Goal: Task Accomplishment & Management: Manage account settings

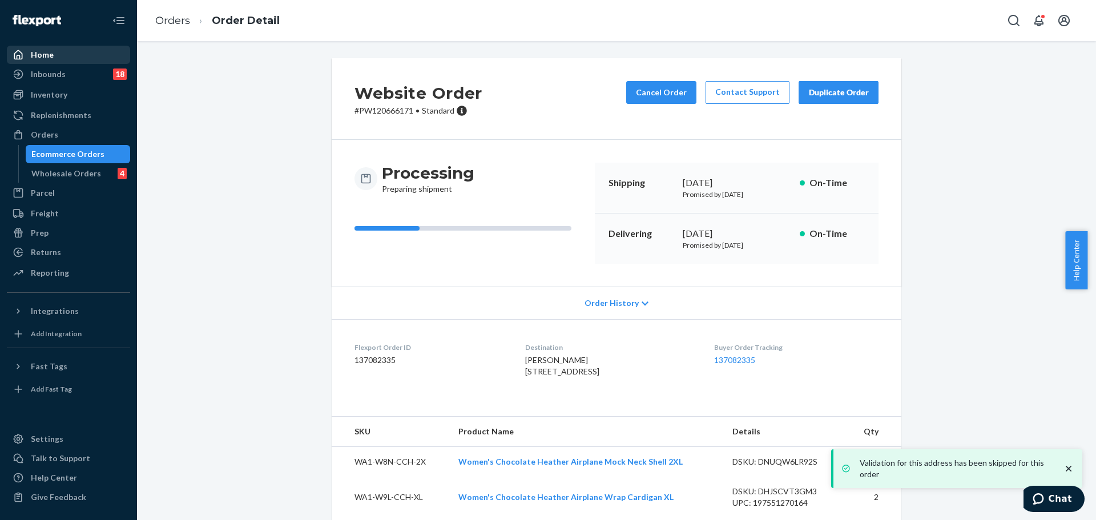
click at [73, 55] on div "Home" at bounding box center [68, 55] width 121 height 16
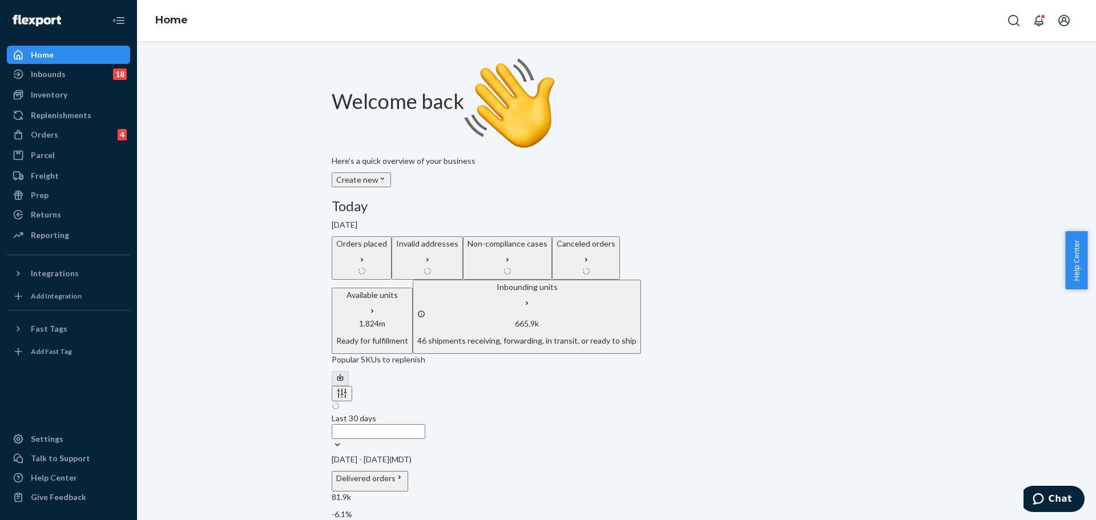
click at [459, 238] on div "Invalid addresses" at bounding box center [427, 258] width 62 height 40
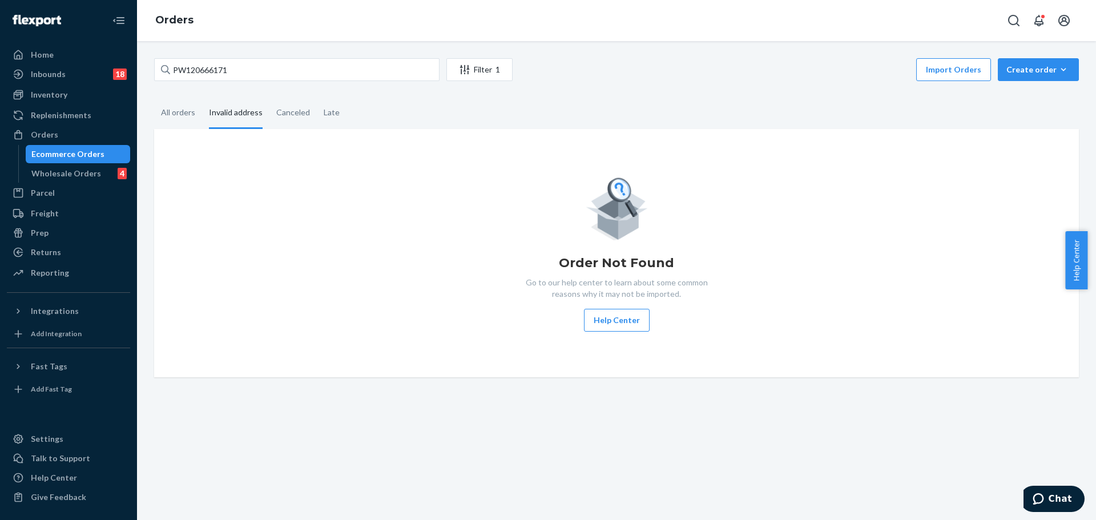
click at [579, 463] on div "PW120666171 Filter 1 Import Orders Create order Ecommerce order Removal order A…" at bounding box center [616, 280] width 959 height 479
click at [233, 71] on input "PW120666171" at bounding box center [297, 69] width 286 height 23
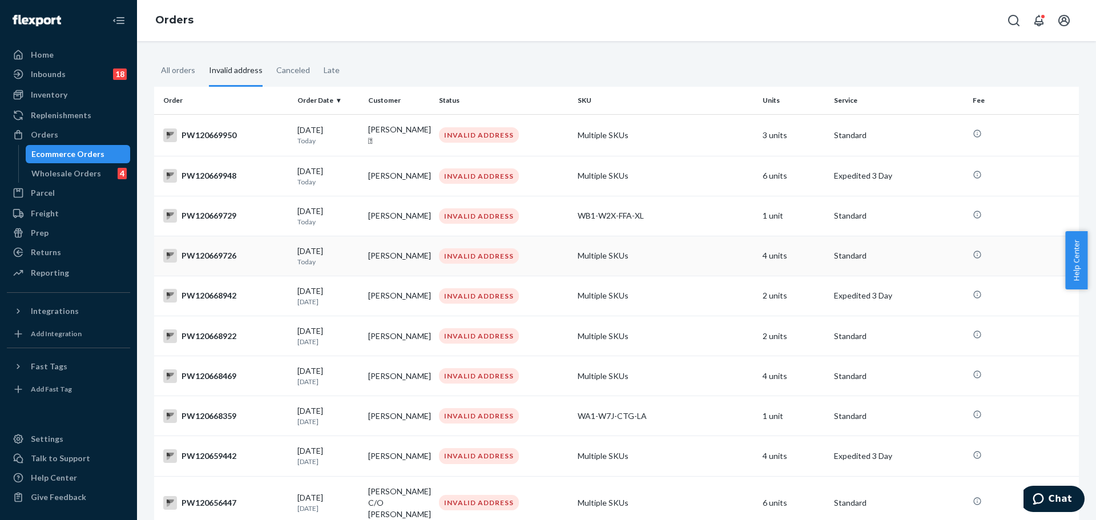
scroll to position [44, 0]
click at [212, 412] on div "PW120668359" at bounding box center [225, 415] width 125 height 14
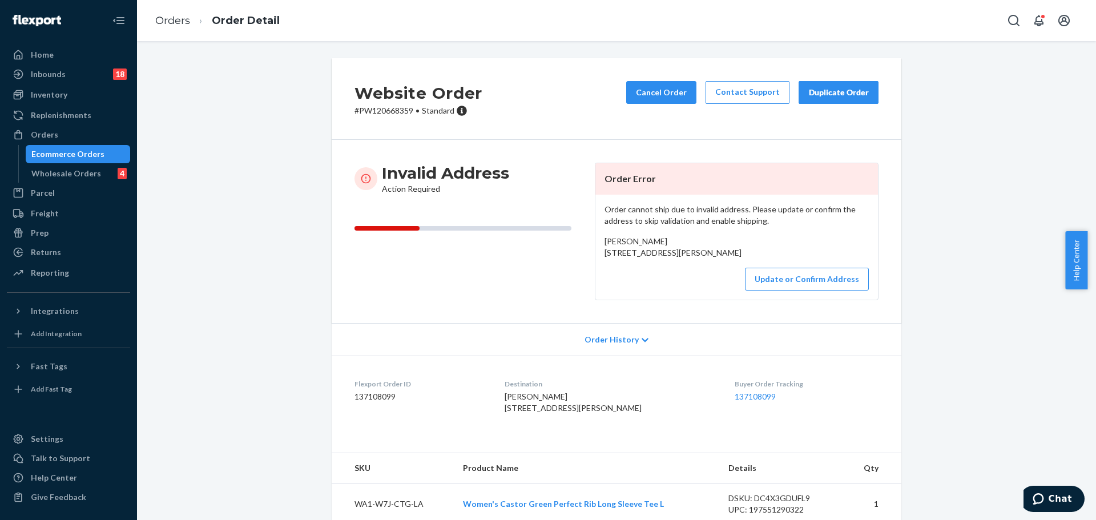
click at [376, 110] on p "# PW120668359 • Standard" at bounding box center [419, 110] width 128 height 11
copy p "PW120668359"
click at [823, 291] on button "Update or Confirm Address" at bounding box center [807, 279] width 124 height 23
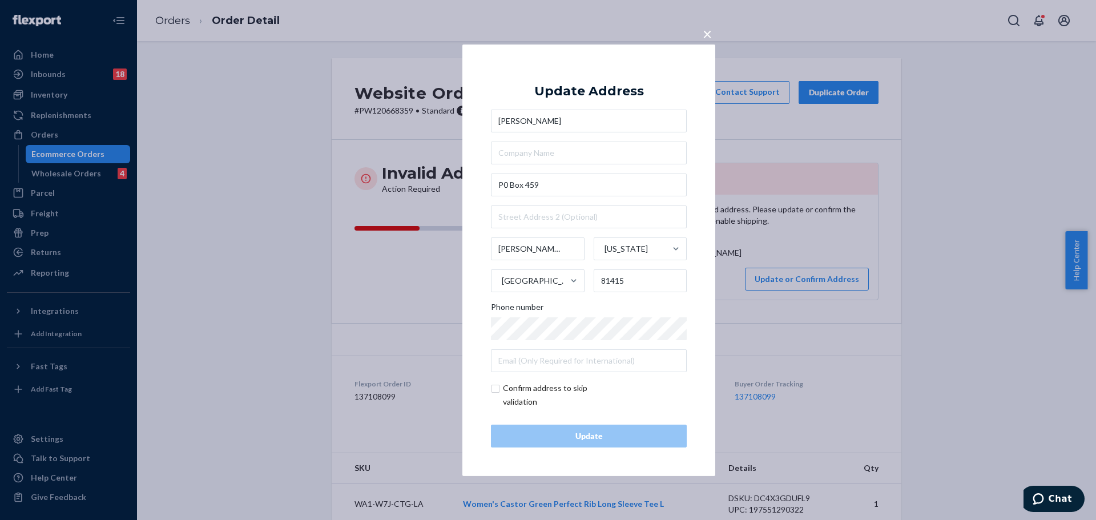
click at [538, 389] on input "checkbox" at bounding box center [557, 394] width 132 height 27
checkbox input "true"
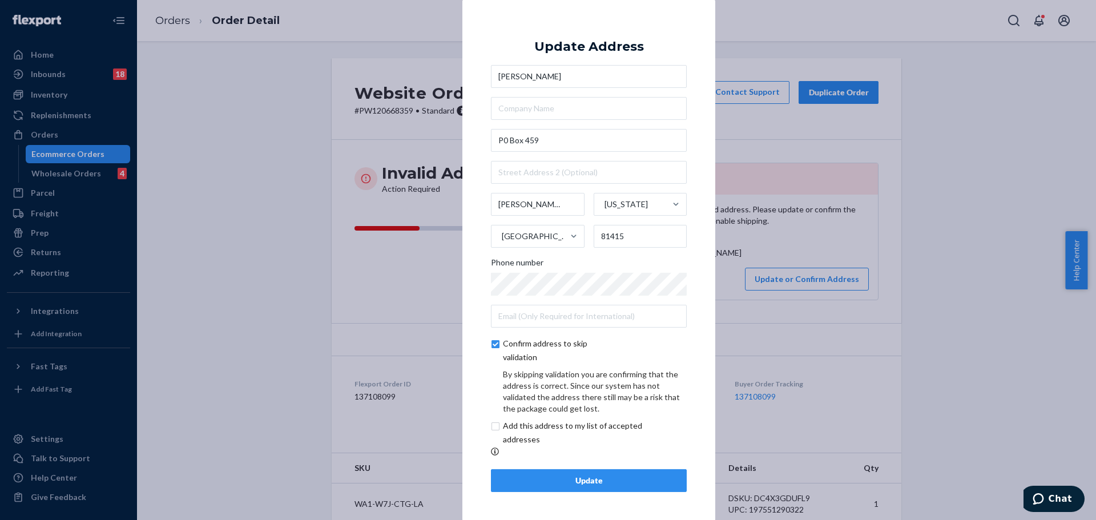
drag, startPoint x: 560, startPoint y: 477, endPoint x: 483, endPoint y: 507, distance: 81.9
click at [483, 507] on div "× Update Address [PERSON_NAME][STREET_ADDRESS][PERSON_NAME][US_STATE] Phone num…" at bounding box center [589, 259] width 253 height 521
click at [514, 487] on div "Update" at bounding box center [589, 480] width 176 height 11
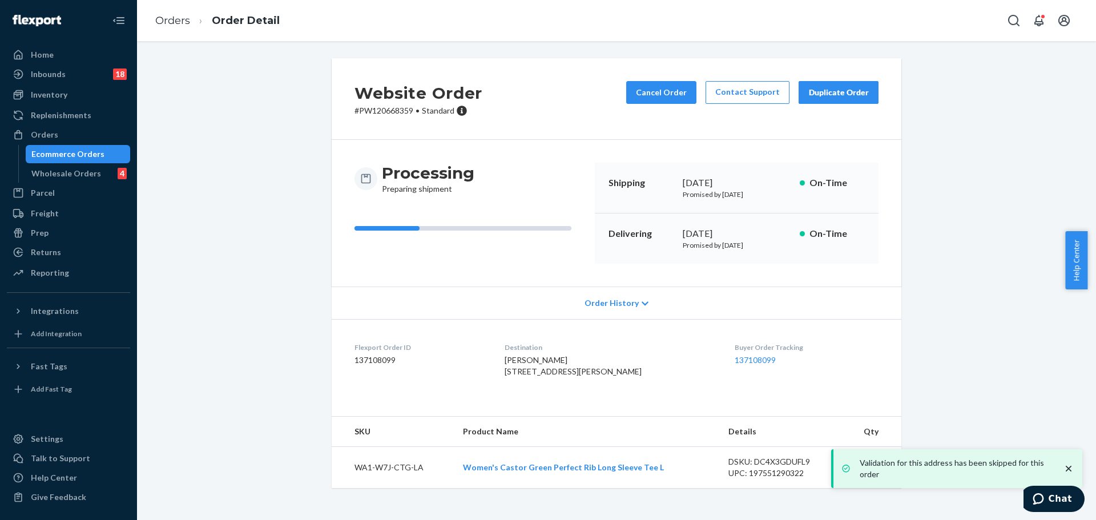
click at [383, 111] on p "# PW120668359 • Standard" at bounding box center [419, 110] width 128 height 11
copy p "PW120668359"
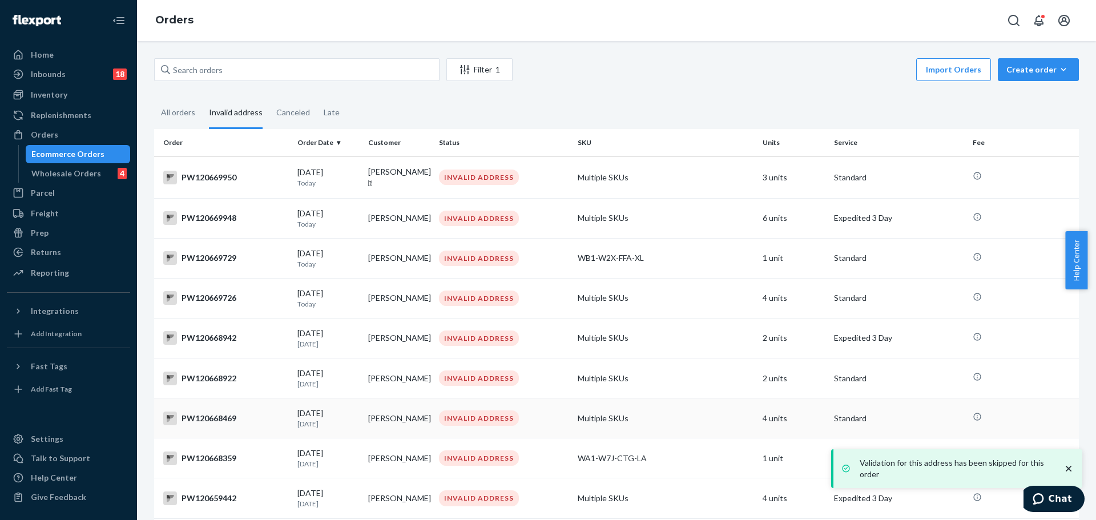
click at [197, 428] on td "PW120668469" at bounding box center [223, 419] width 139 height 40
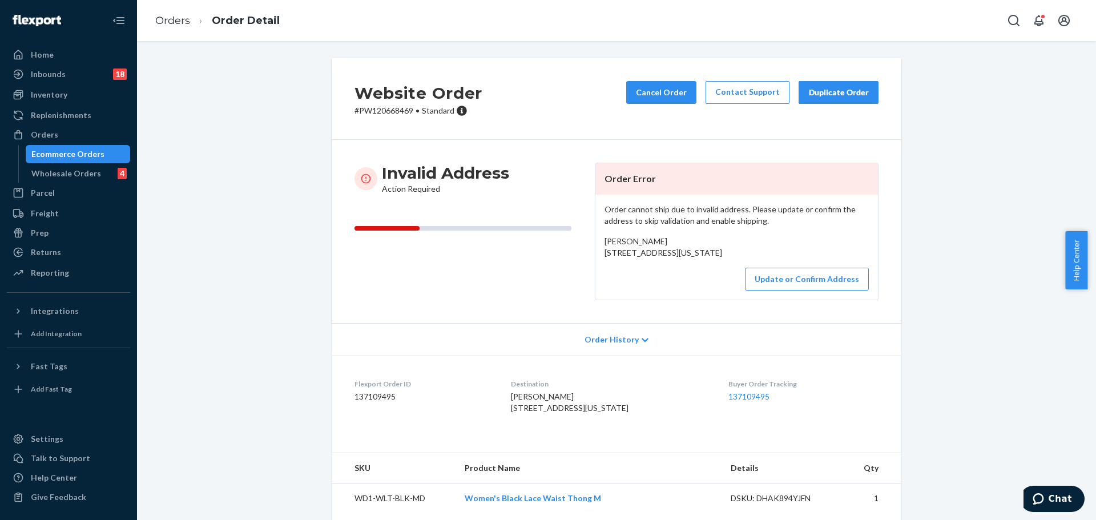
click at [385, 107] on p "# PW120668469 • Standard" at bounding box center [419, 110] width 128 height 11
copy p "PW120668469"
click at [777, 291] on button "Update or Confirm Address" at bounding box center [807, 279] width 124 height 23
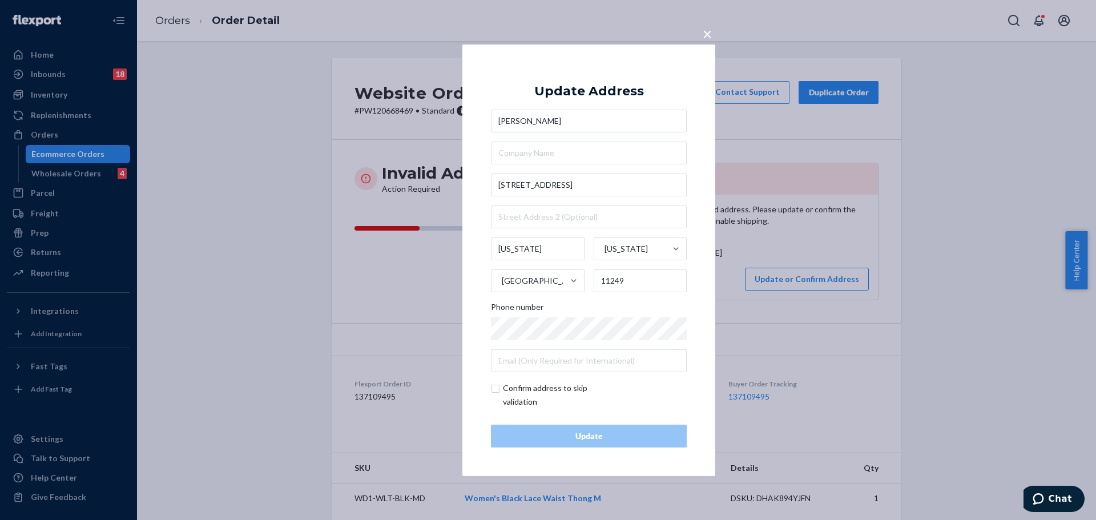
click at [527, 396] on input "checkbox" at bounding box center [557, 394] width 132 height 27
checkbox input "true"
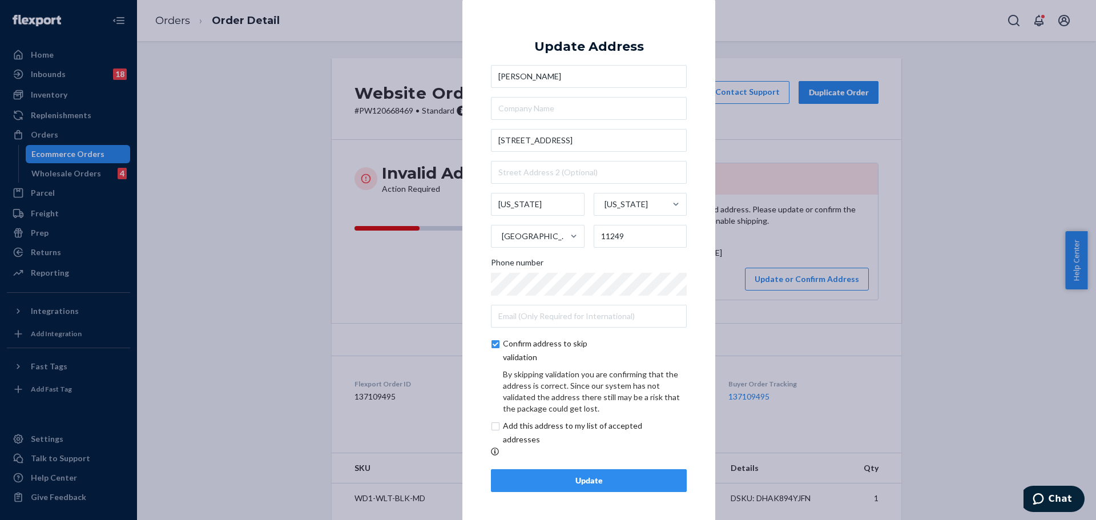
click at [552, 483] on div "Update" at bounding box center [589, 480] width 176 height 11
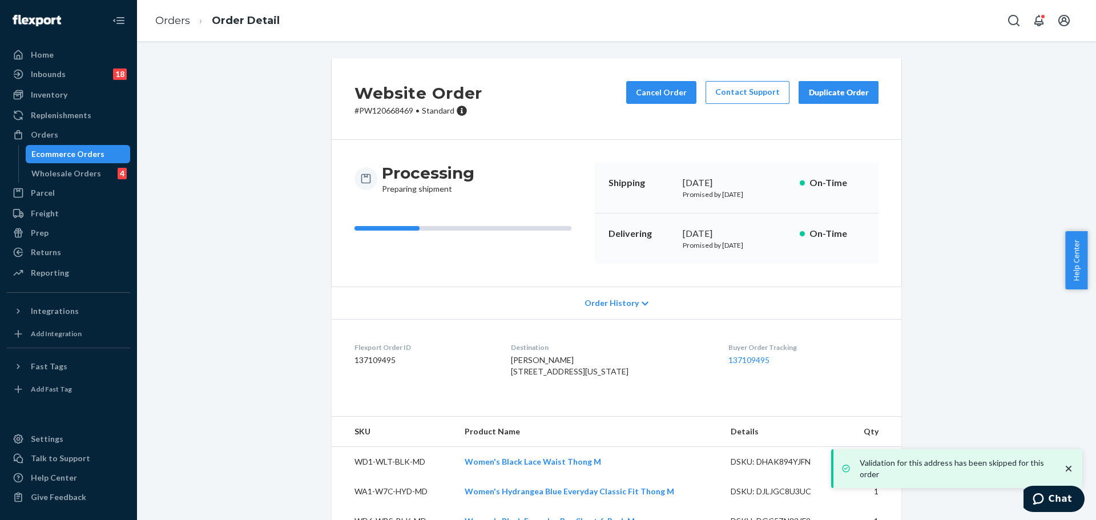
click at [391, 110] on p "# PW120668469 • Standard" at bounding box center [419, 110] width 128 height 11
copy div "# PW120668469 • Standard Cancel Order Contact Support Duplicate Order"
click at [387, 105] on p "# PW120668469 • Standard" at bounding box center [419, 110] width 128 height 11
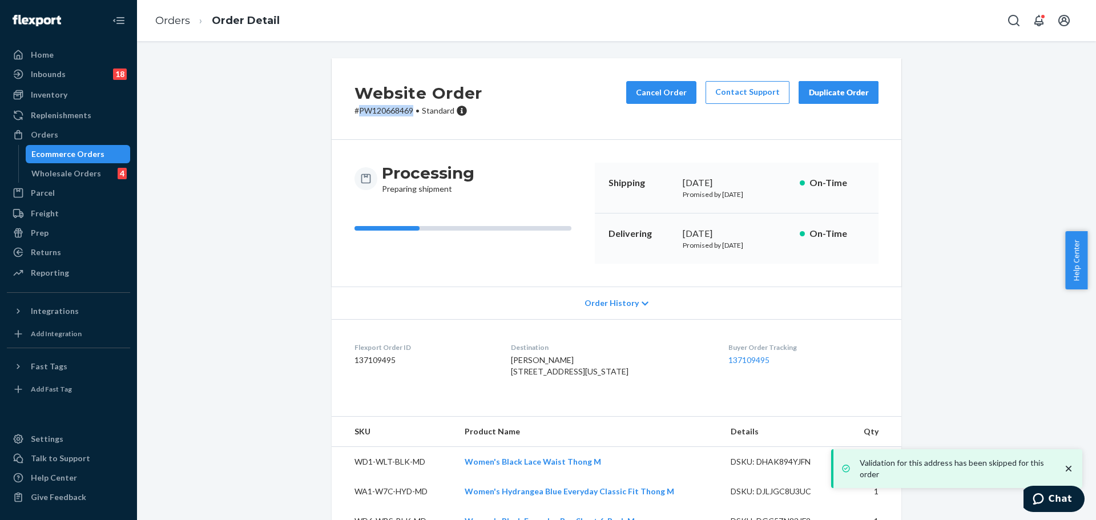
click at [387, 105] on p "# PW120668469 • Standard" at bounding box center [419, 110] width 128 height 11
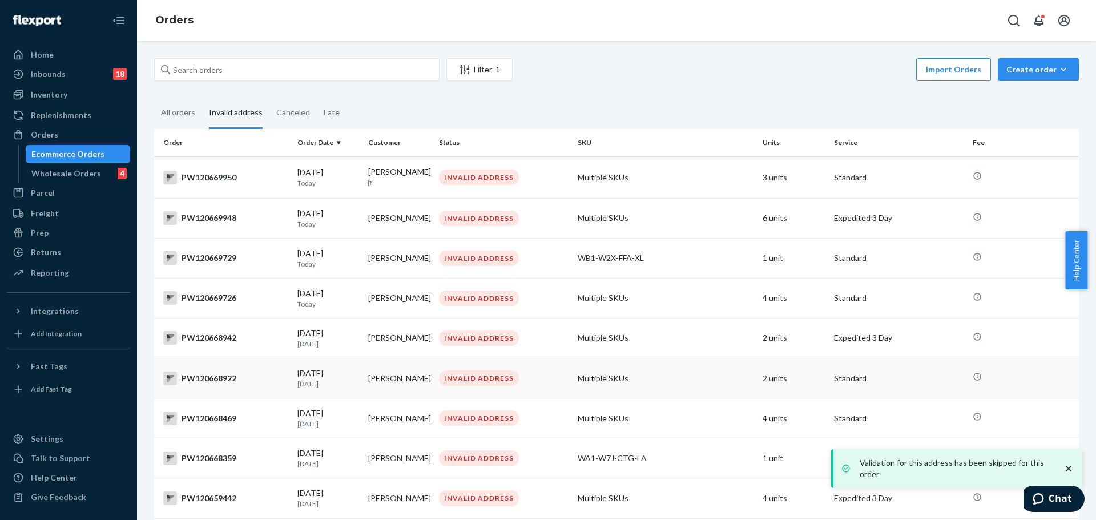
click at [206, 376] on div "PW120668922" at bounding box center [225, 379] width 125 height 14
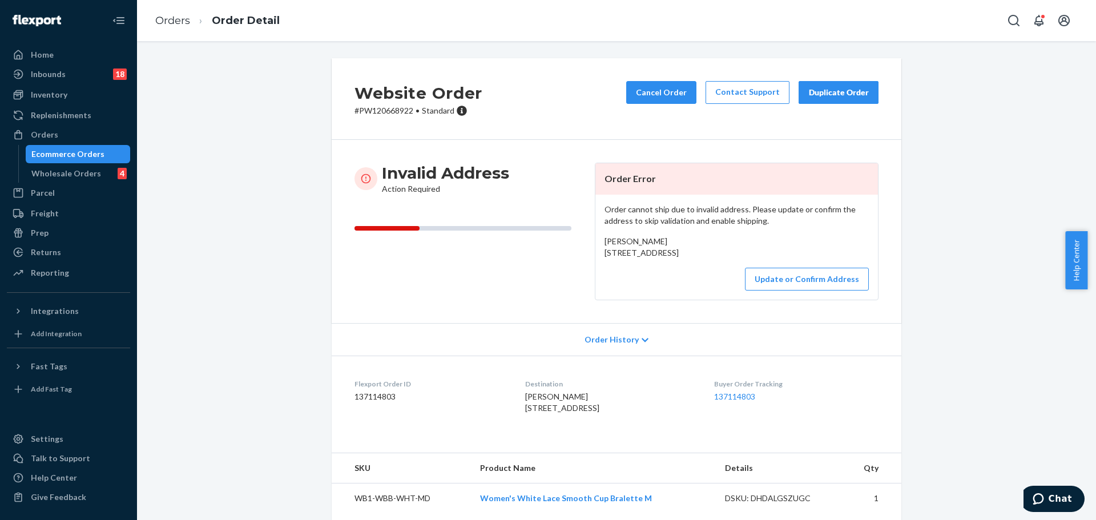
click at [385, 108] on p "# PW120668922 • Standard" at bounding box center [419, 110] width 128 height 11
copy p "PW120668922"
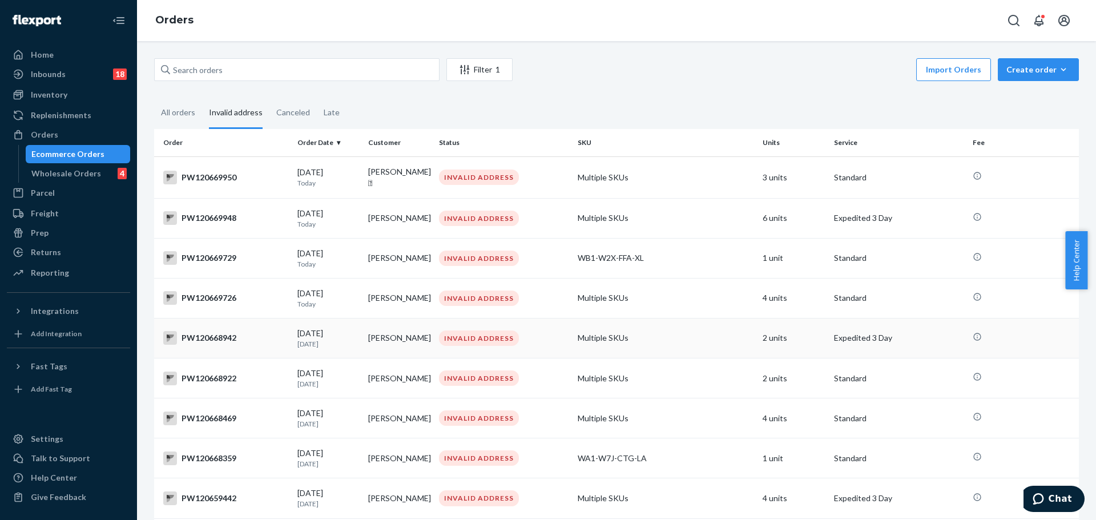
click at [238, 342] on div "PW120668942" at bounding box center [225, 338] width 125 height 14
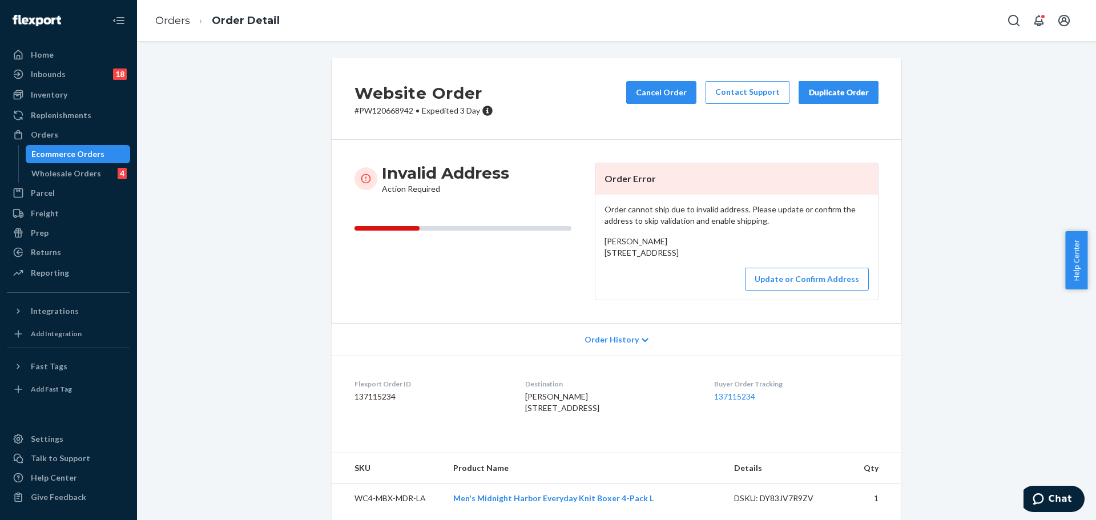
click at [380, 111] on p "# PW120668942 • Expedited 3 Day" at bounding box center [424, 110] width 139 height 11
copy p "PW120668942"
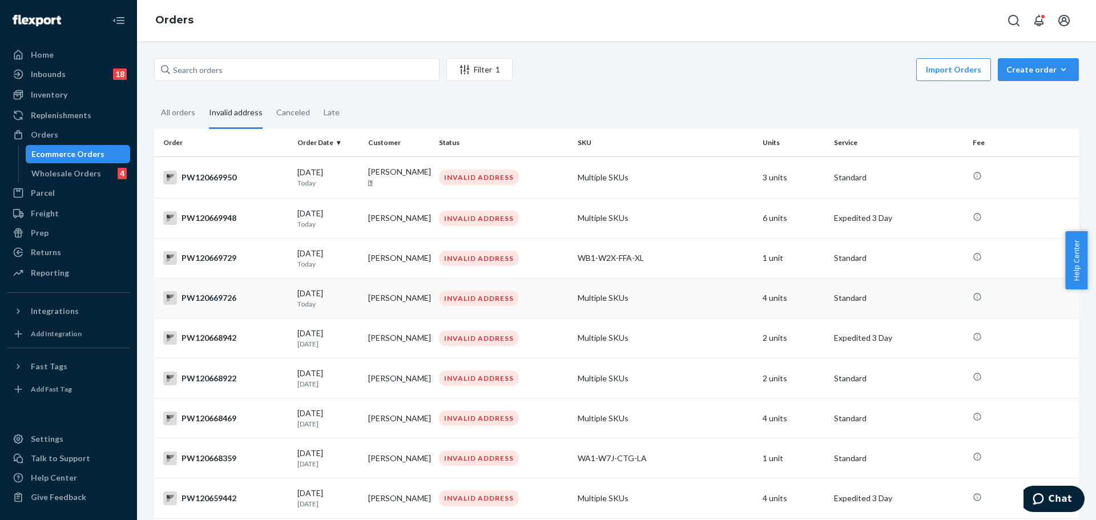
click at [211, 295] on div "PW120669726" at bounding box center [225, 298] width 125 height 14
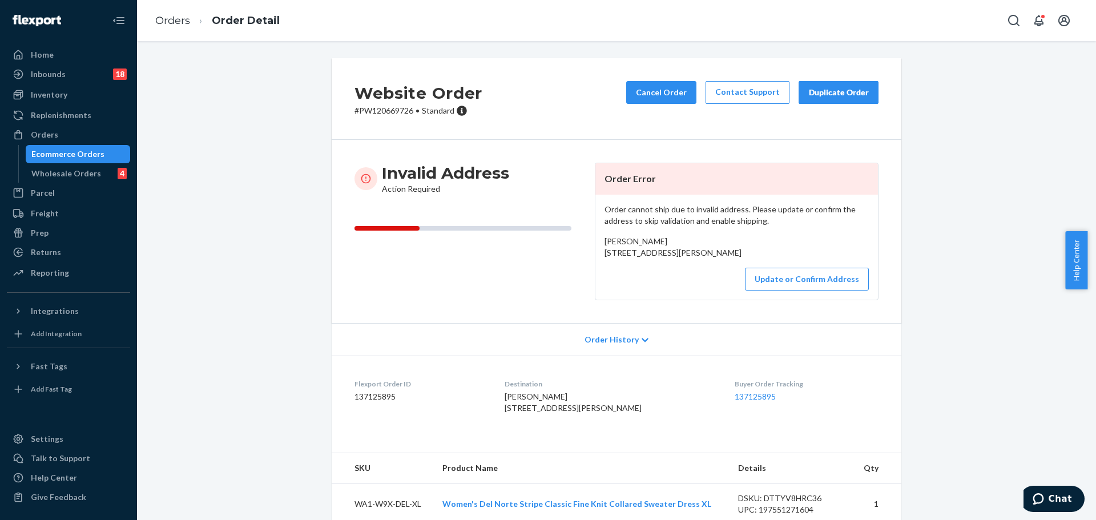
click at [368, 110] on p "# PW120669726 • Standard" at bounding box center [419, 110] width 128 height 11
copy p "PW120669726"
click at [793, 291] on button "Update or Confirm Address" at bounding box center [807, 279] width 124 height 23
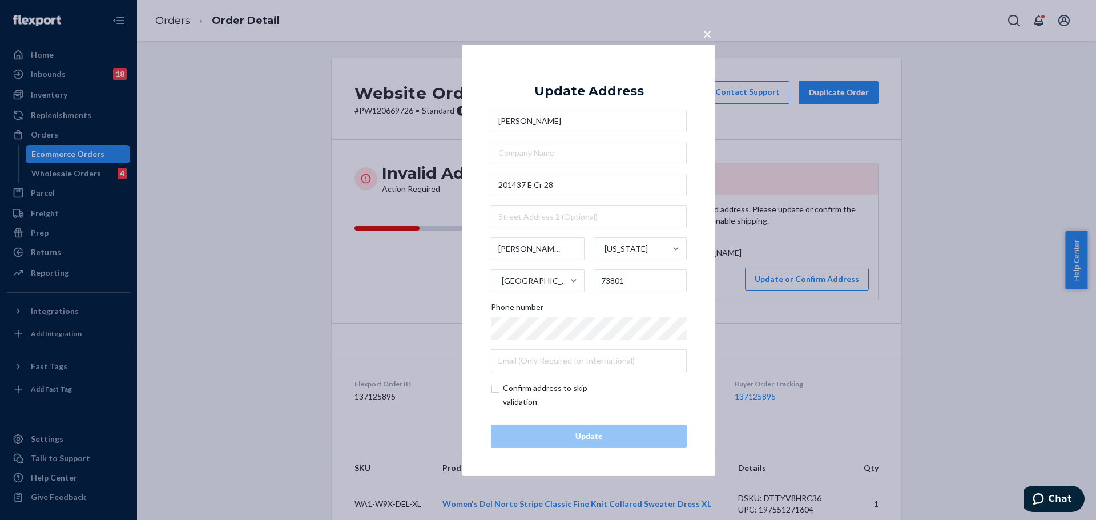
click at [581, 391] on input "checkbox" at bounding box center [557, 394] width 132 height 27
checkbox input "true"
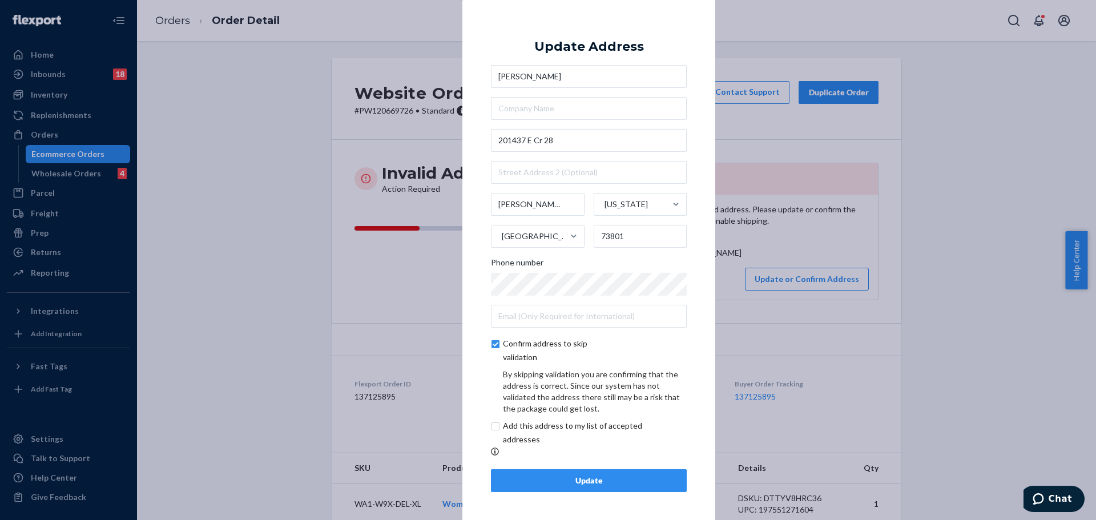
click at [551, 481] on div "Update" at bounding box center [589, 480] width 176 height 11
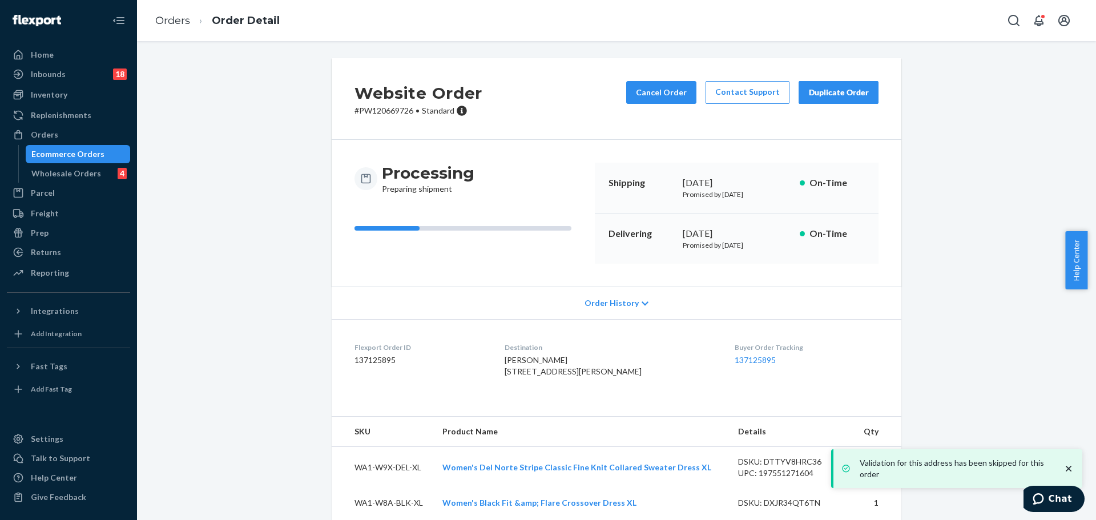
click at [381, 109] on p "# PW120669726 • Standard" at bounding box center [419, 110] width 128 height 11
copy p "PW120669726"
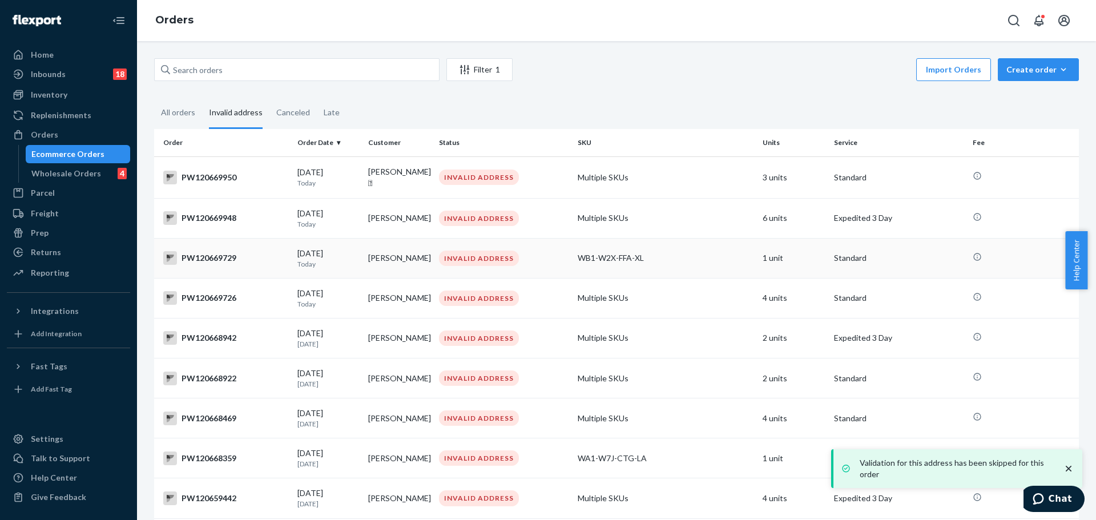
click at [236, 257] on div "PW120669729" at bounding box center [225, 258] width 125 height 14
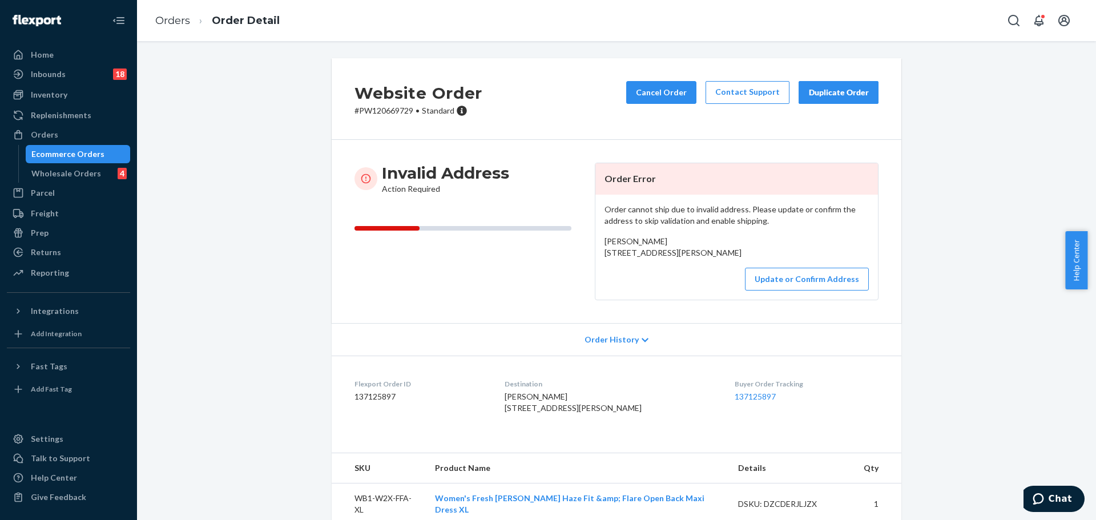
click at [385, 113] on p "# PW120669729 • Standard" at bounding box center [419, 110] width 128 height 11
click at [785, 291] on button "Update or Confirm Address" at bounding box center [807, 279] width 124 height 23
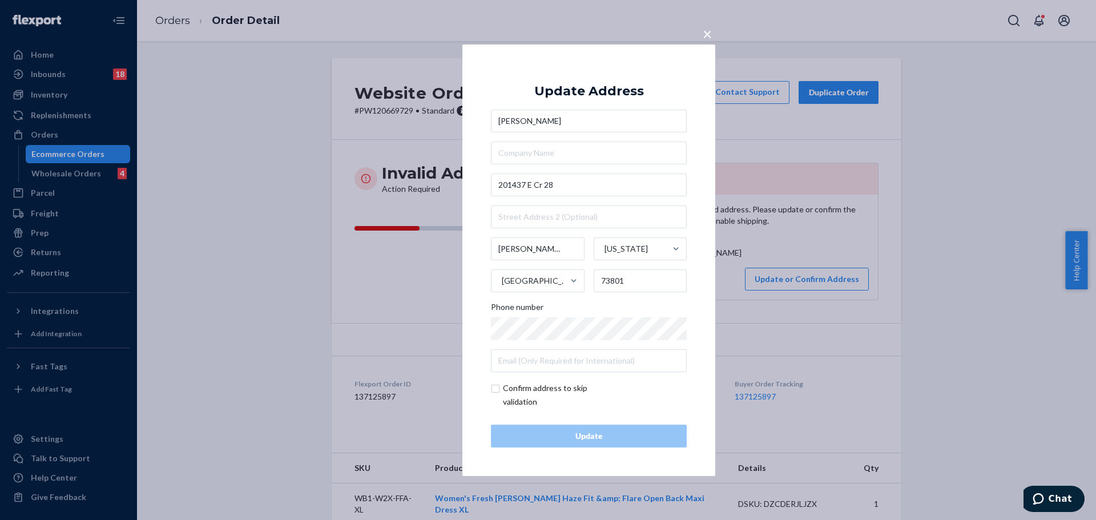
click at [521, 390] on input "checkbox" at bounding box center [557, 394] width 132 height 27
checkbox input "true"
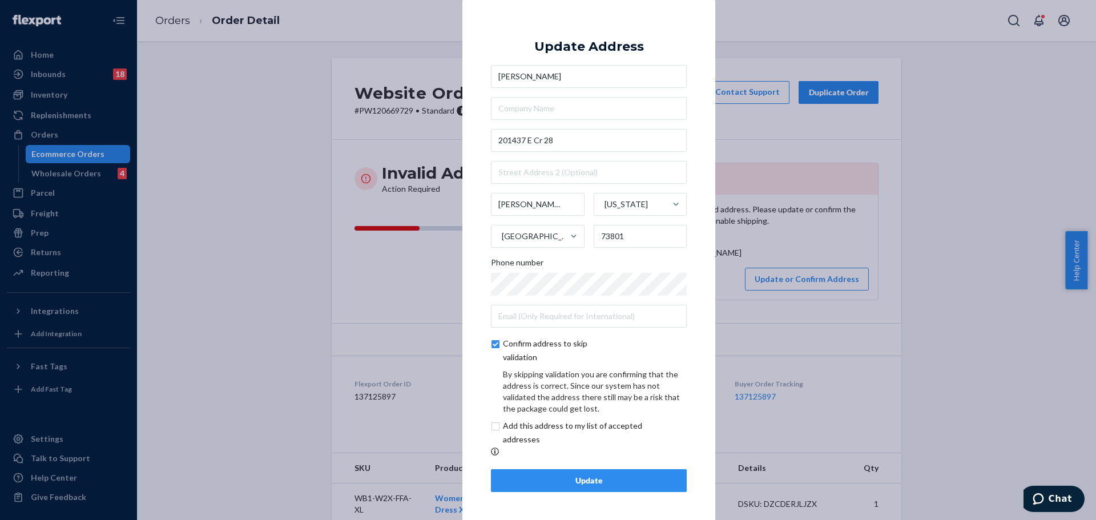
click at [551, 465] on div "Update Address [PERSON_NAME][GEOGRAPHIC_DATA][STREET_ADDRESS][US_STATE] Phone n…" at bounding box center [589, 260] width 196 height 464
click at [559, 481] on div "Update" at bounding box center [589, 480] width 176 height 11
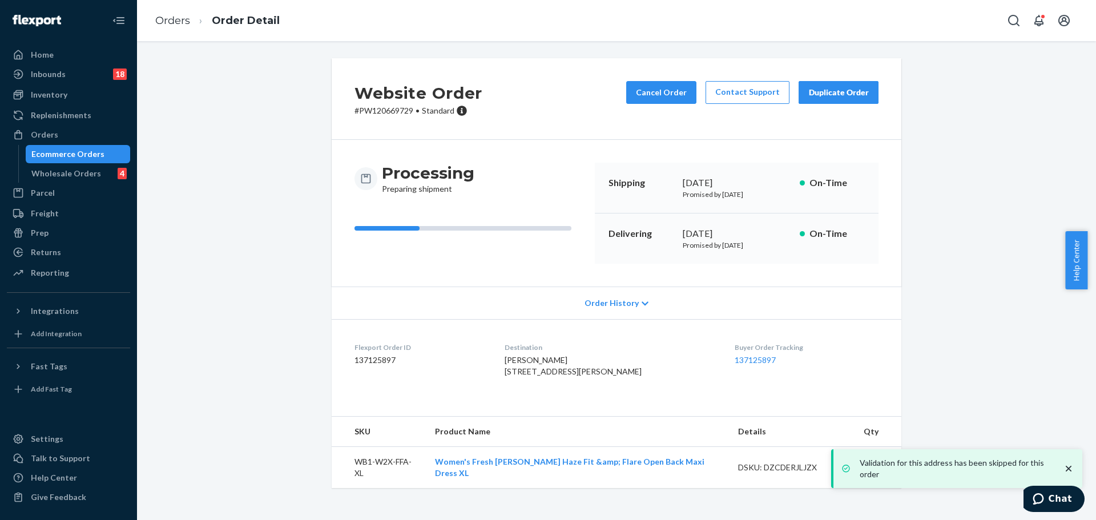
click at [381, 105] on h2 "Website Order" at bounding box center [419, 93] width 128 height 24
drag, startPoint x: 381, startPoint y: 106, endPoint x: 367, endPoint y: 106, distance: 14.3
click at [367, 106] on p "# PW120669729 • Standard" at bounding box center [419, 110] width 128 height 11
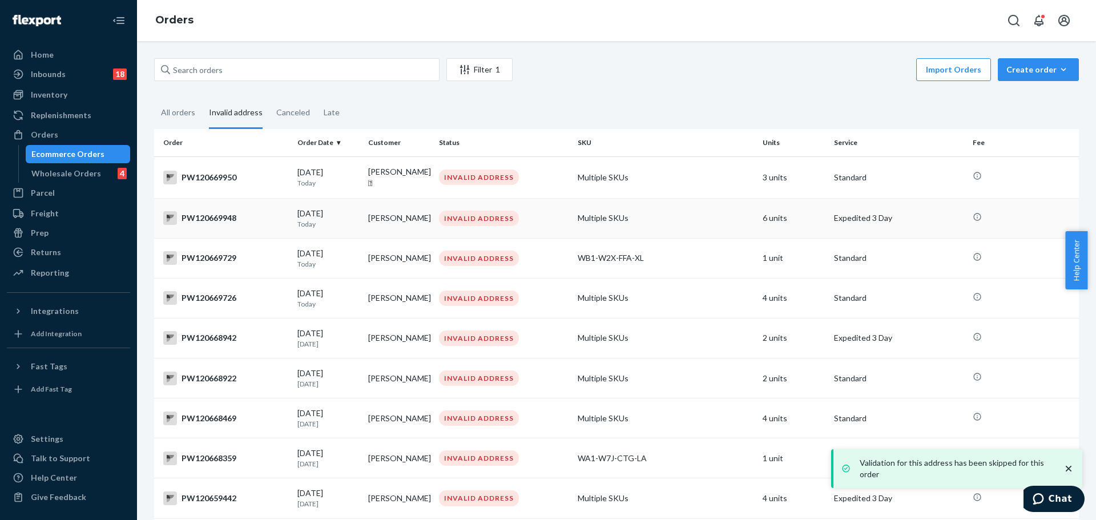
click at [215, 221] on div "PW120669948" at bounding box center [225, 218] width 125 height 14
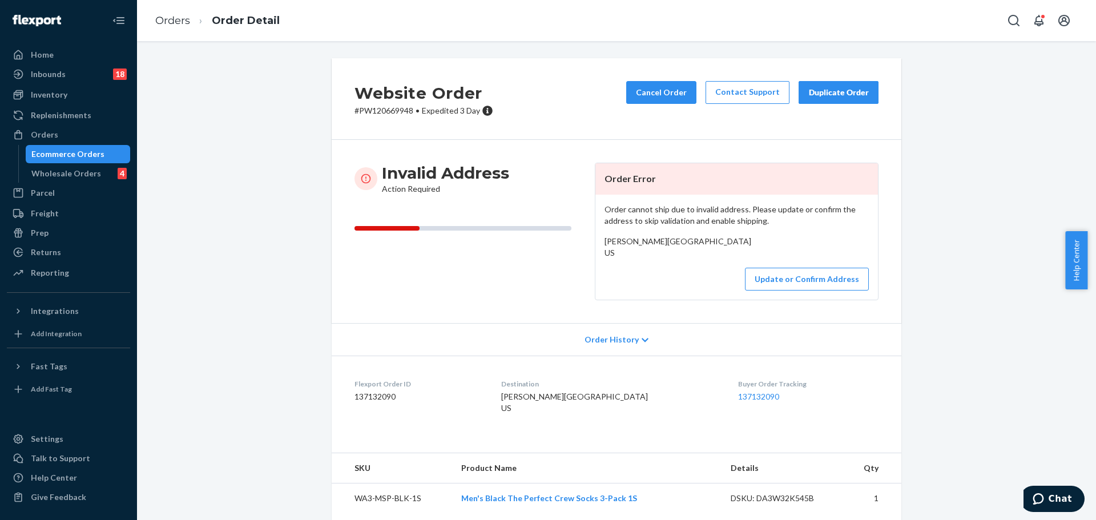
click at [399, 108] on p "# PW120669948 • Expedited 3 Day" at bounding box center [424, 110] width 139 height 11
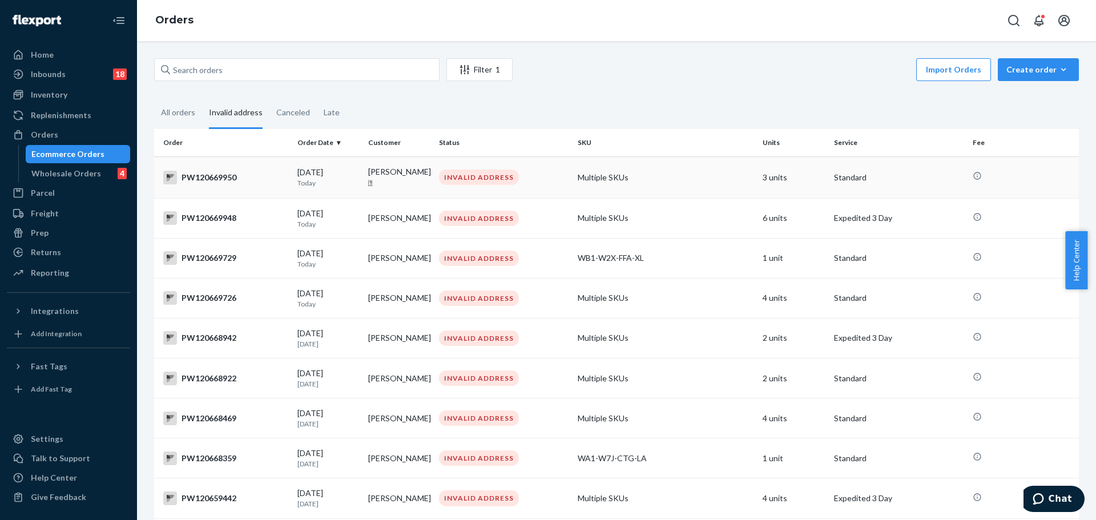
click at [208, 173] on div "PW120669950" at bounding box center [225, 178] width 125 height 14
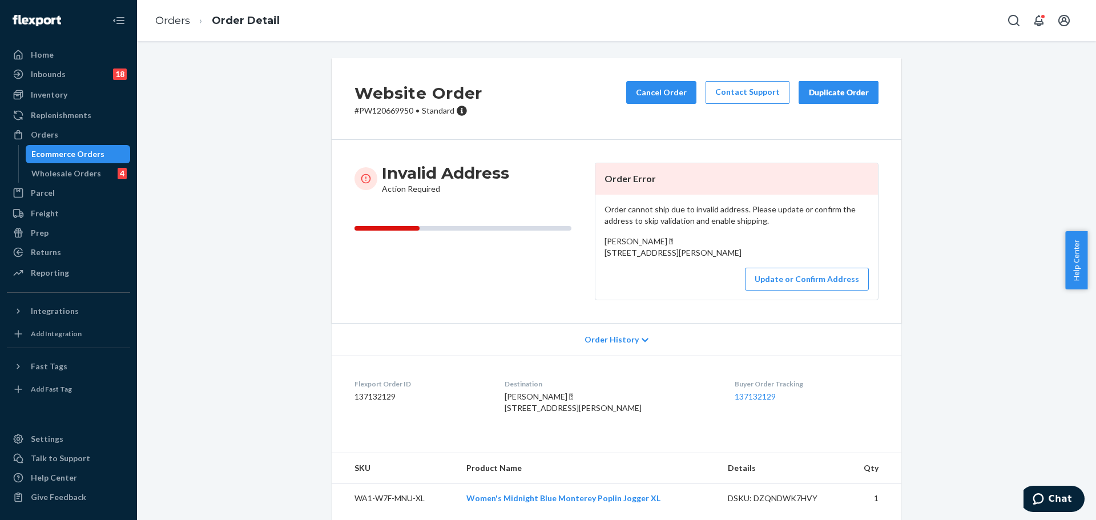
click at [392, 114] on p "# PW120669950 • Standard" at bounding box center [419, 110] width 128 height 11
click at [801, 291] on button "Update or Confirm Address" at bounding box center [807, 279] width 124 height 23
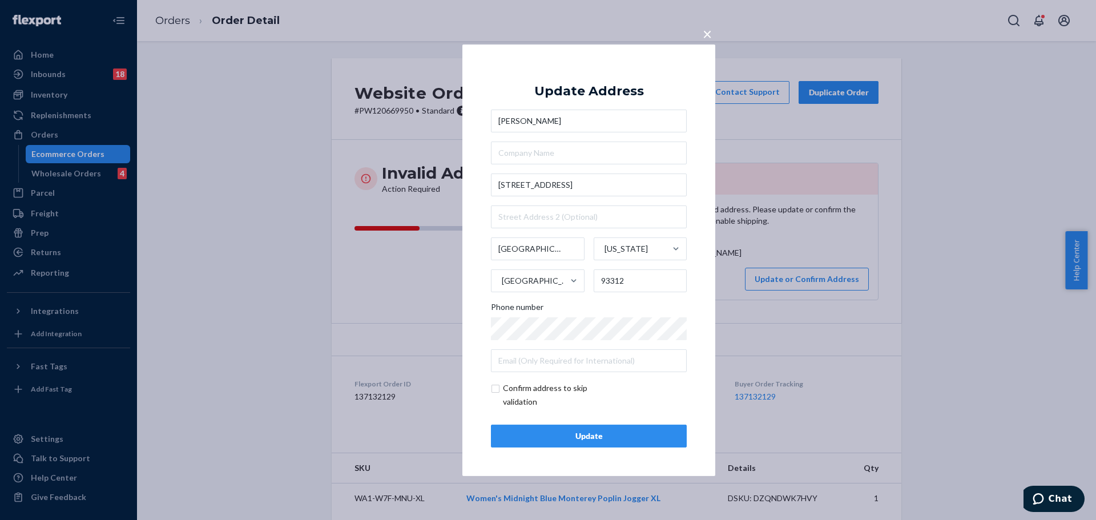
type input "[PERSON_NAME]"
click at [694, 195] on div "× Update Address [PERSON_NAME] [STREET_ADDRESS][US_STATE] Phone number Confirm …" at bounding box center [589, 260] width 253 height 432
click at [620, 439] on div "Update" at bounding box center [589, 436] width 176 height 11
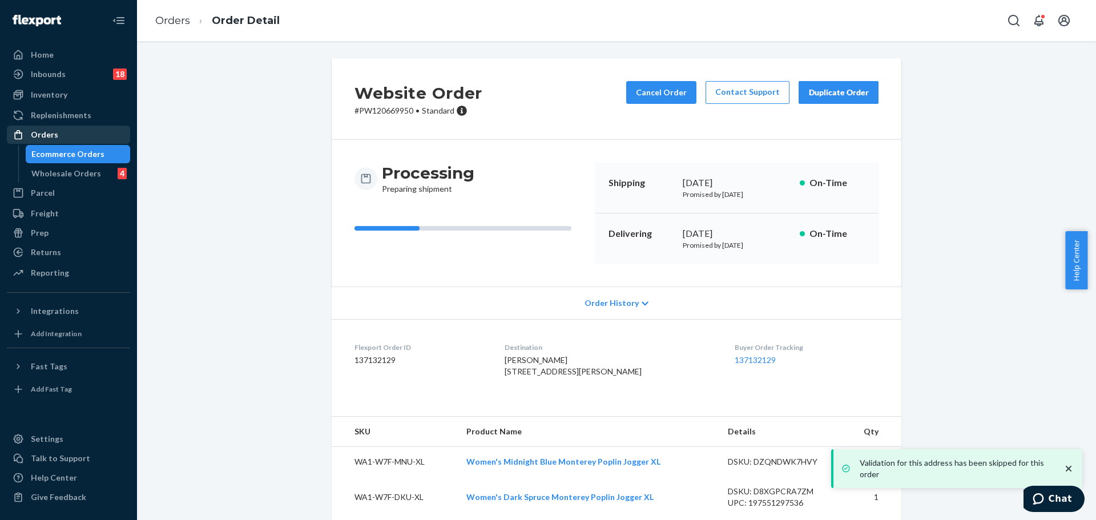
click at [66, 132] on div "Orders" at bounding box center [68, 135] width 121 height 16
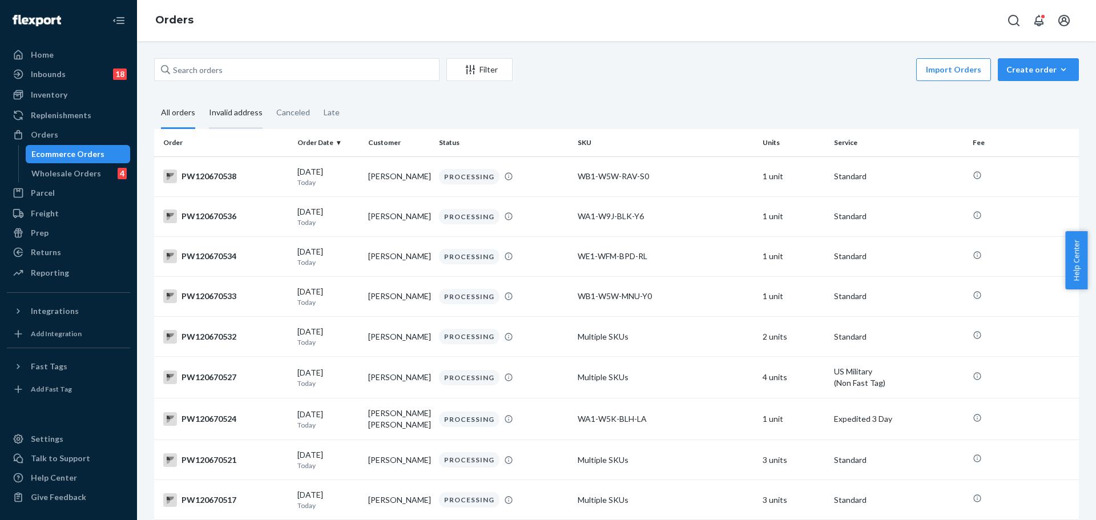
click at [240, 116] on div "Invalid address" at bounding box center [236, 113] width 54 height 31
click at [202, 98] on input "Invalid address" at bounding box center [202, 98] width 0 height 0
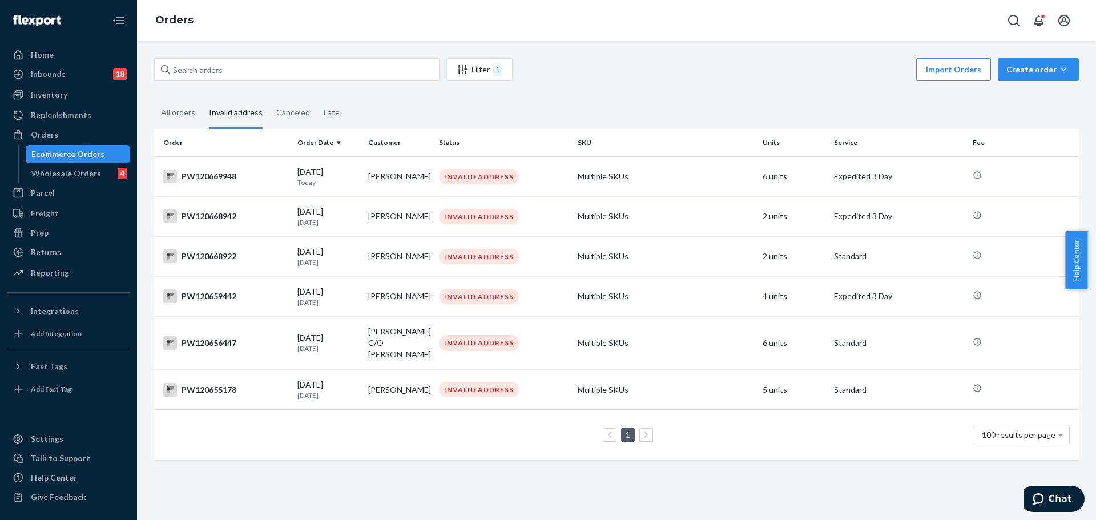
click at [79, 134] on div "Orders" at bounding box center [68, 135] width 121 height 16
click at [230, 67] on input "text" at bounding box center [297, 69] width 286 height 23
paste input "PW120669948"
type input "PW120669948"
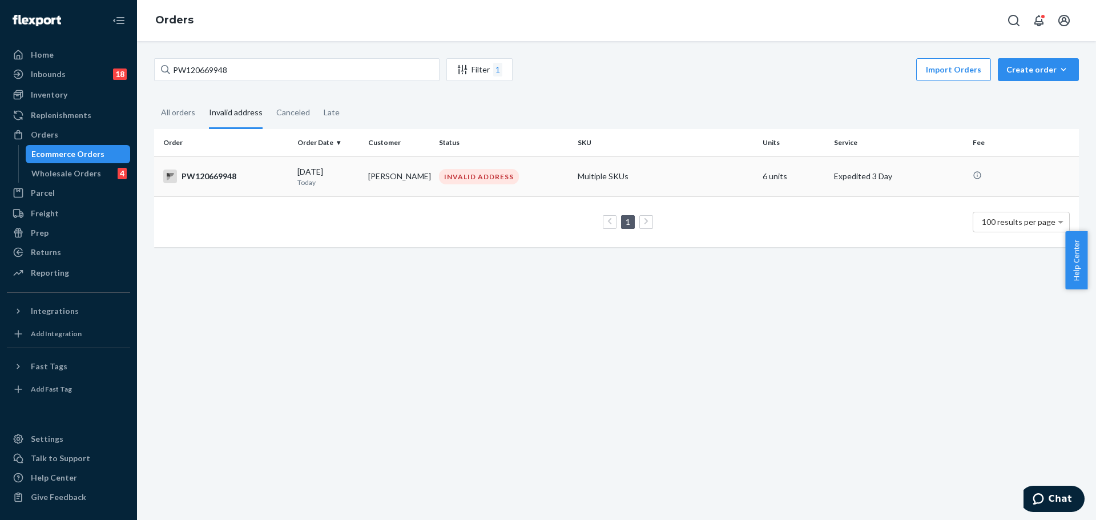
click at [227, 183] on div "PW120669948" at bounding box center [225, 177] width 125 height 14
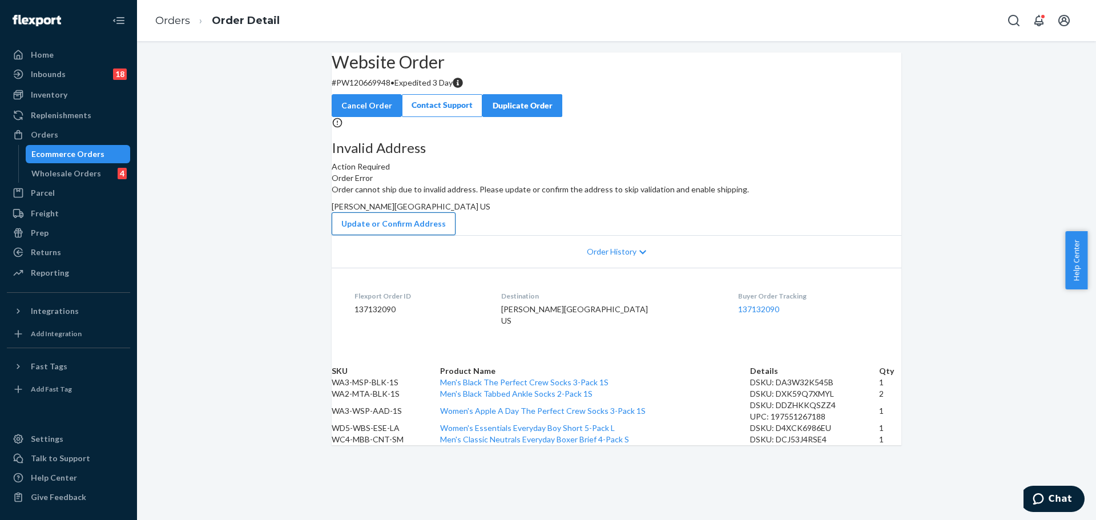
click at [456, 235] on button "Update or Confirm Address" at bounding box center [394, 223] width 124 height 23
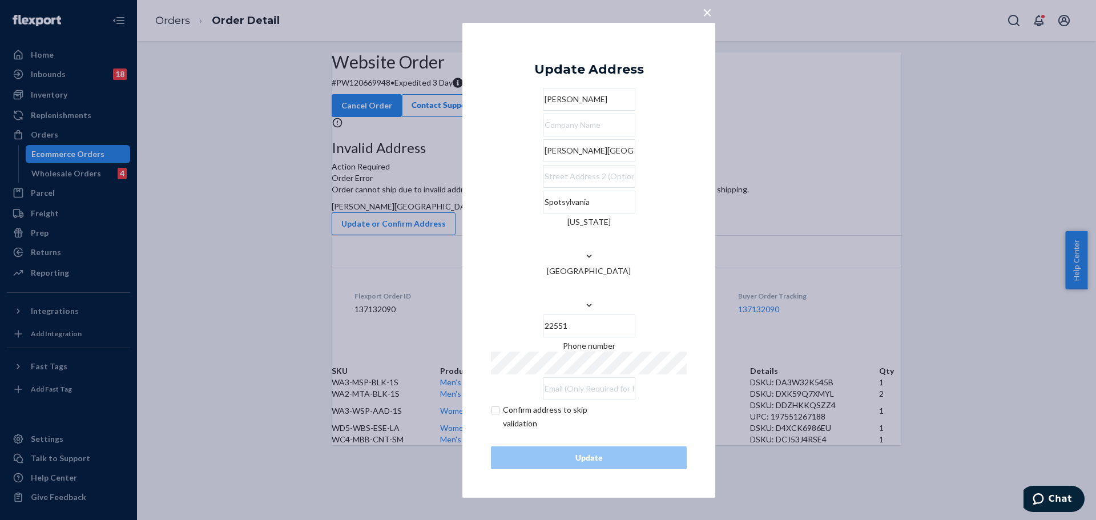
click at [543, 162] on input "[PERSON_NAME][GEOGRAPHIC_DATA]" at bounding box center [589, 150] width 93 height 23
click at [543, 162] on input "Braxton Springs Way" at bounding box center [589, 150] width 93 height 23
paste input "6921 Braxton spring w"
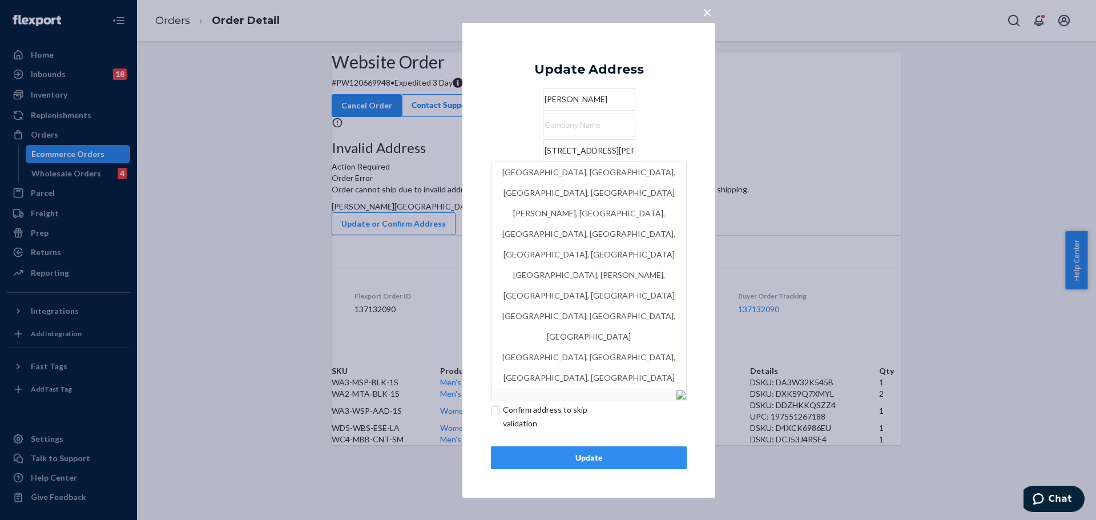
type input "6921 Braxton spring way"
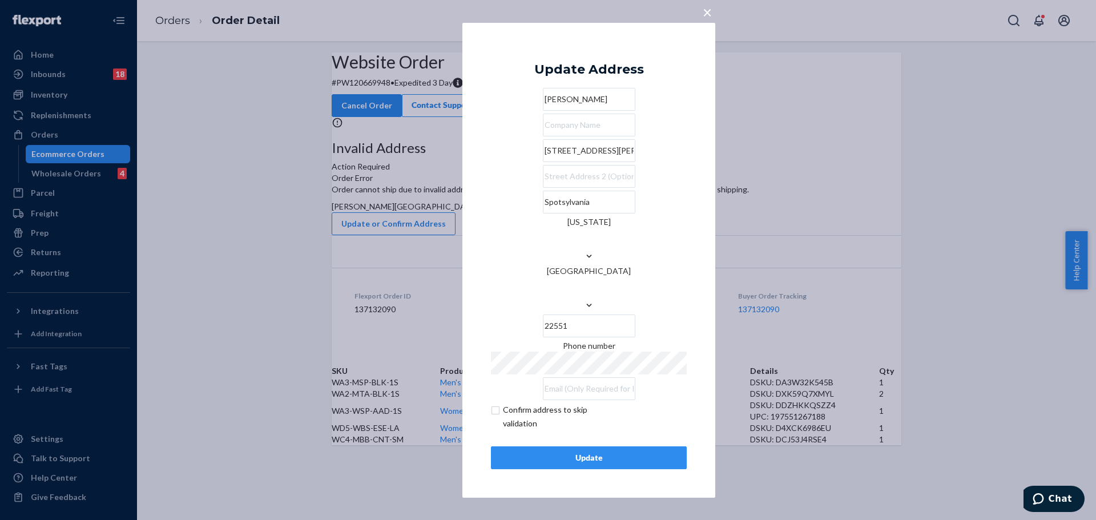
click at [692, 423] on div "× Update Address Katelynn Lockard 6921 Braxton spring way Spotsylvania Virginia…" at bounding box center [589, 259] width 253 height 475
click at [651, 452] on div "Update" at bounding box center [589, 457] width 176 height 11
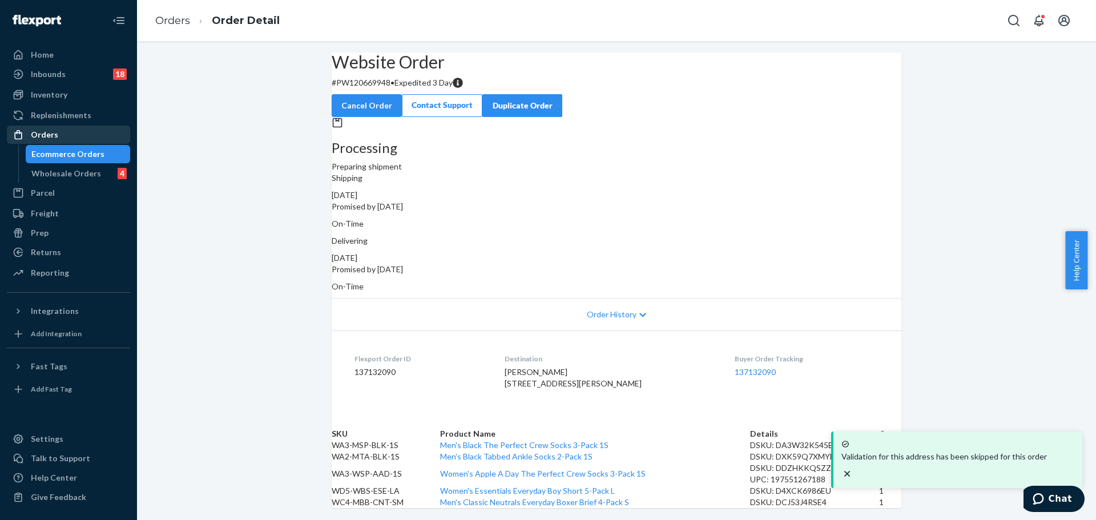
click at [83, 138] on div "Orders" at bounding box center [68, 135] width 121 height 16
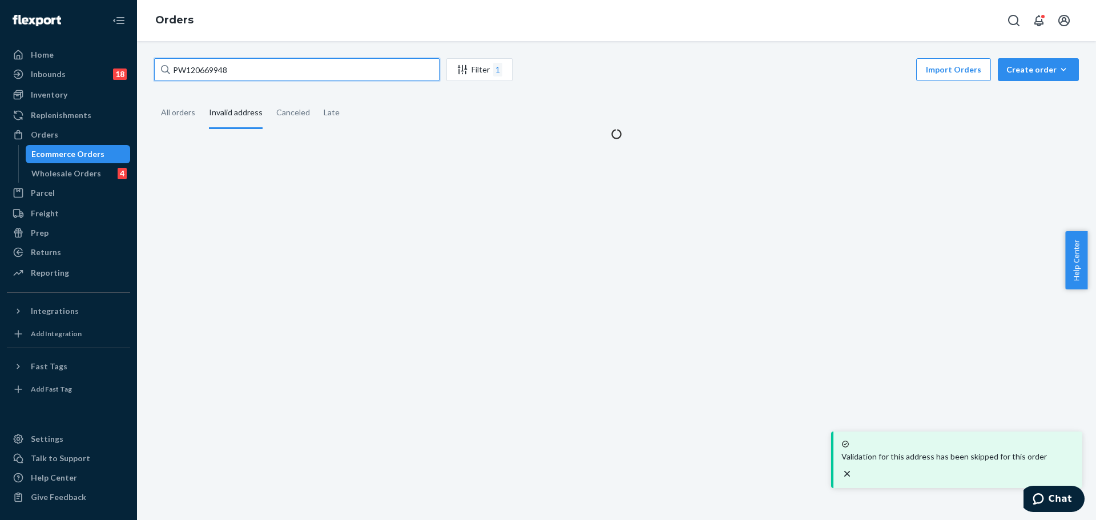
click at [216, 66] on input "PW120669948" at bounding box center [297, 69] width 286 height 23
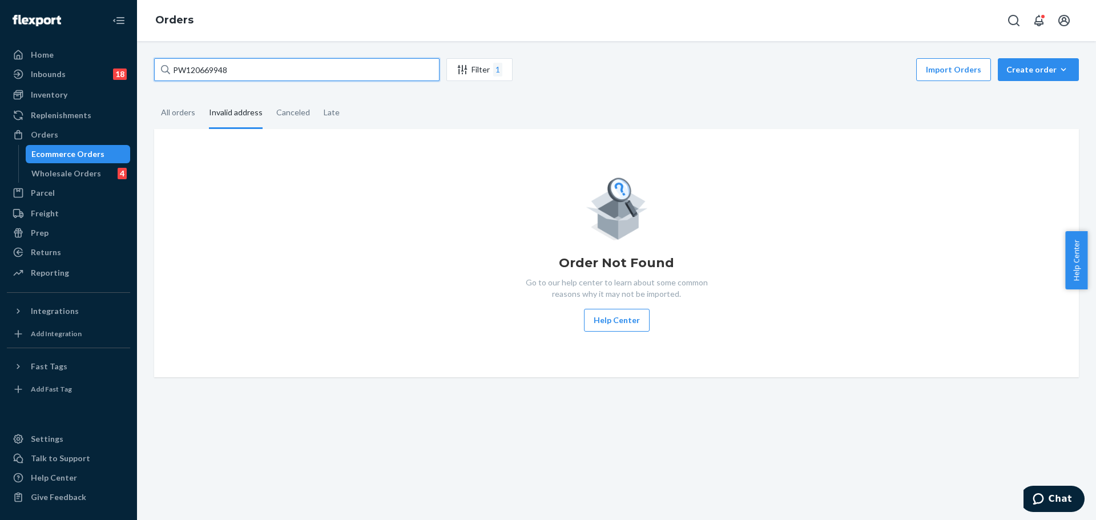
paste input "8922"
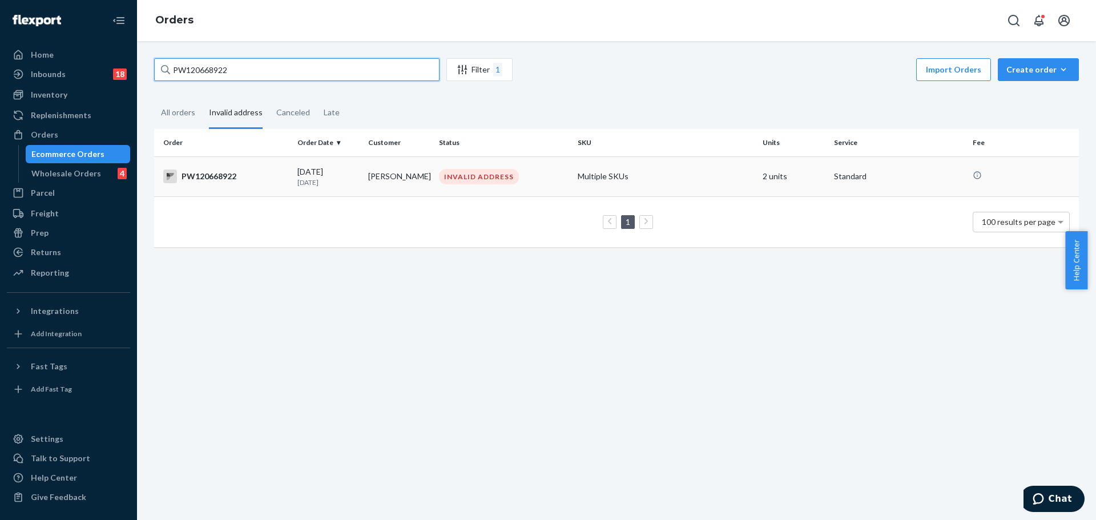
type input "PW120668922"
click at [237, 175] on div "PW120668922" at bounding box center [225, 177] width 125 height 14
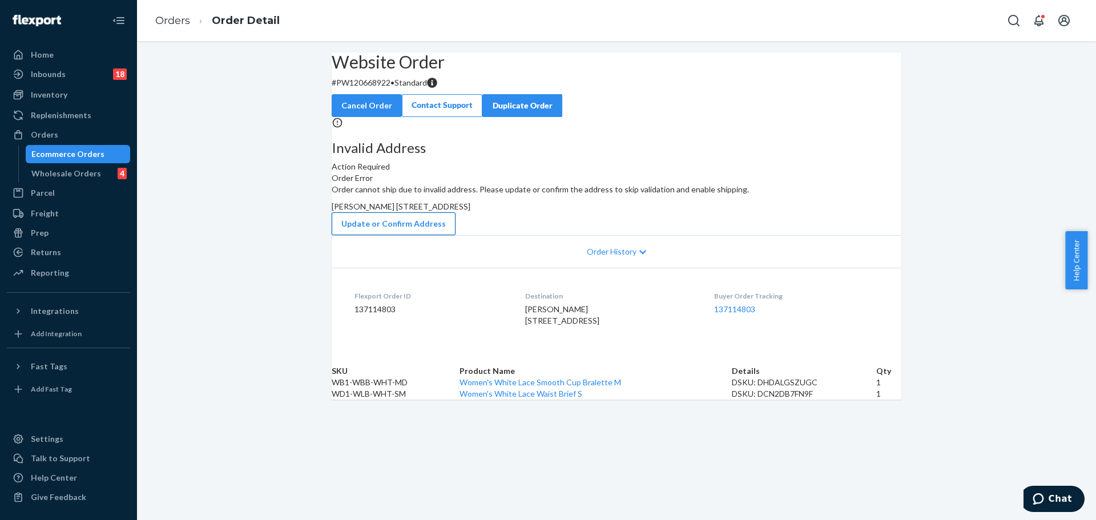
click at [456, 235] on button "Update or Confirm Address" at bounding box center [394, 223] width 124 height 23
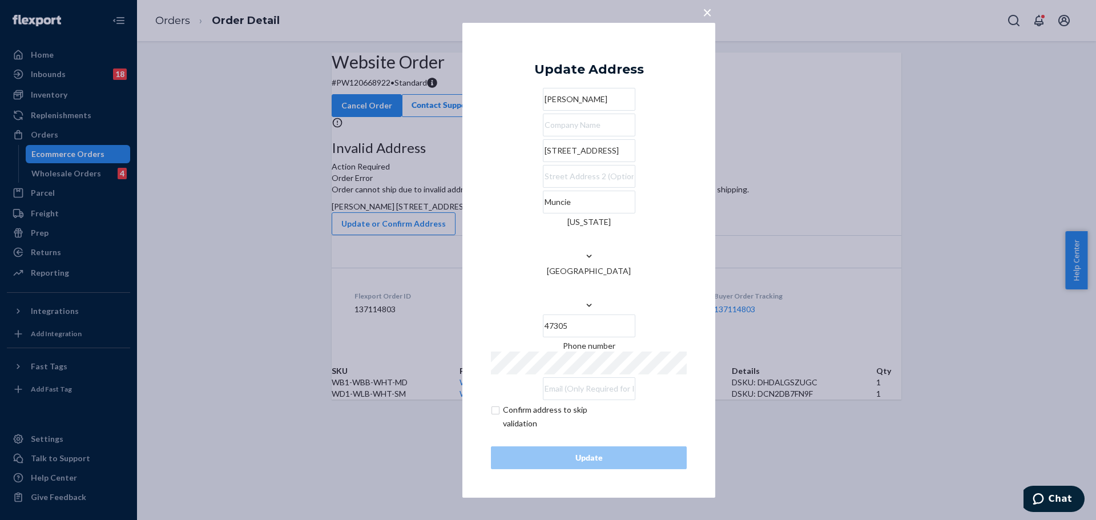
click at [544, 136] on input "text" at bounding box center [589, 125] width 93 height 23
paste input "116.5 N Mulberry St Muncie IN 47305"
type input "116.5 N Mulberry St Muncie IN 47305"
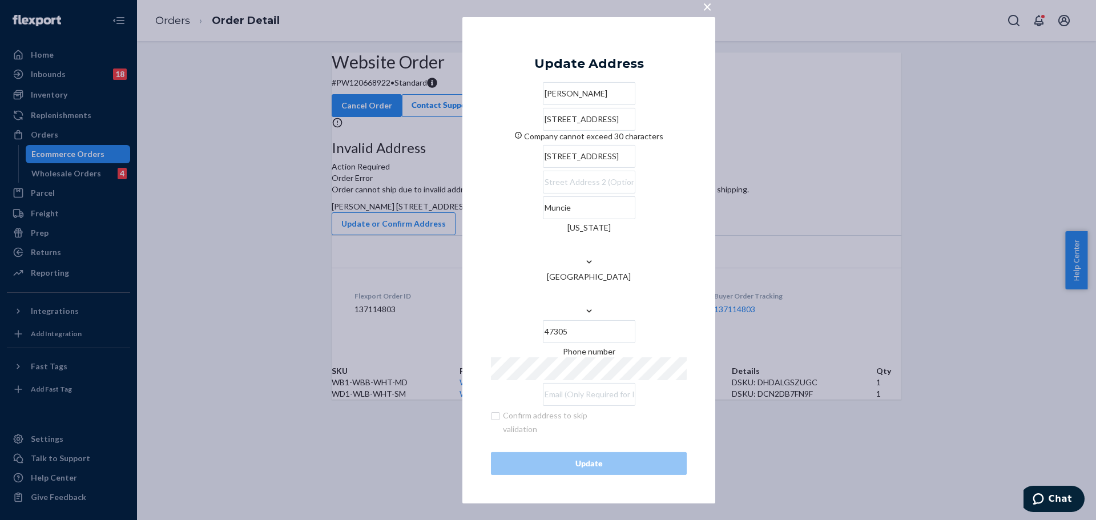
click at [636, 131] on input "116.5 N Mulberry St Muncie IN 47305" at bounding box center [589, 119] width 93 height 23
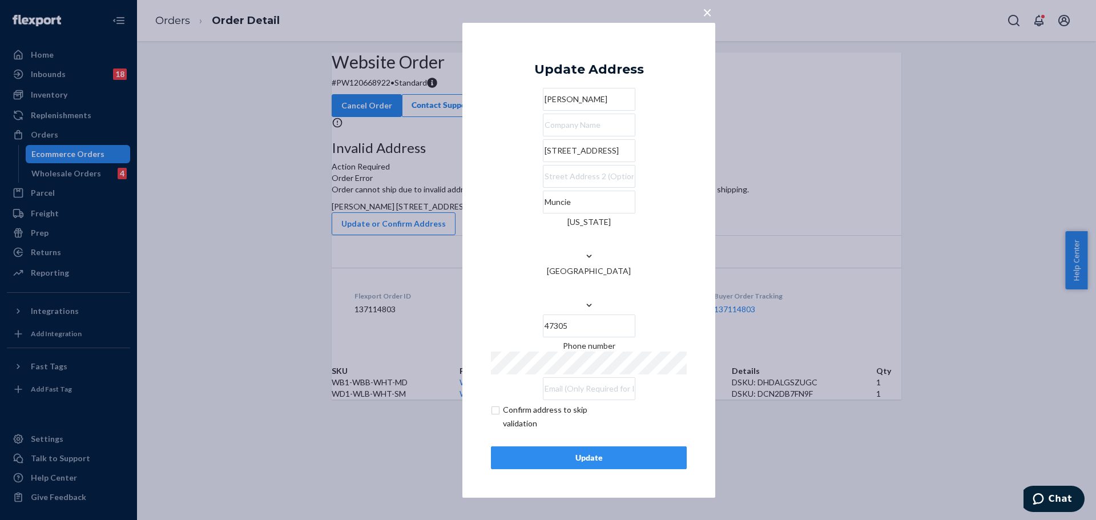
click at [518, 404] on input "checkbox" at bounding box center [557, 416] width 132 height 27
checkbox input "true"
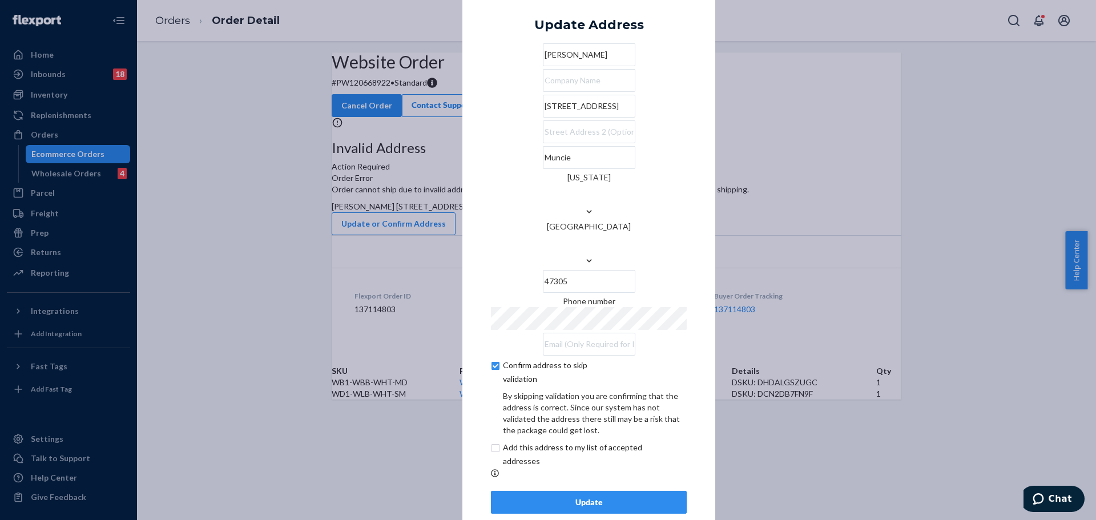
click at [556, 497] on div "Update" at bounding box center [589, 502] width 176 height 11
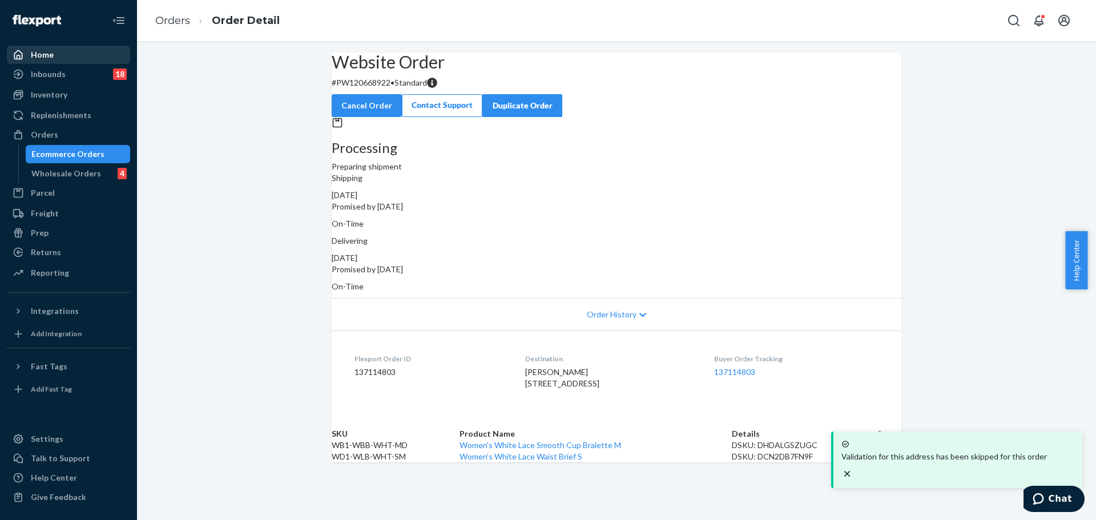
click at [76, 52] on div "Home" at bounding box center [68, 55] width 121 height 16
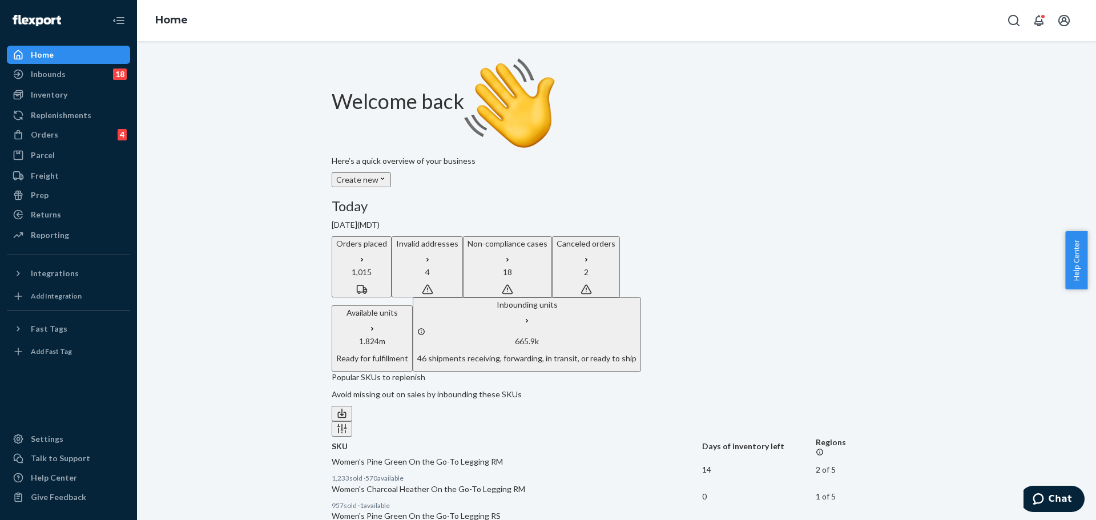
click at [459, 267] on p "4" at bounding box center [427, 272] width 62 height 11
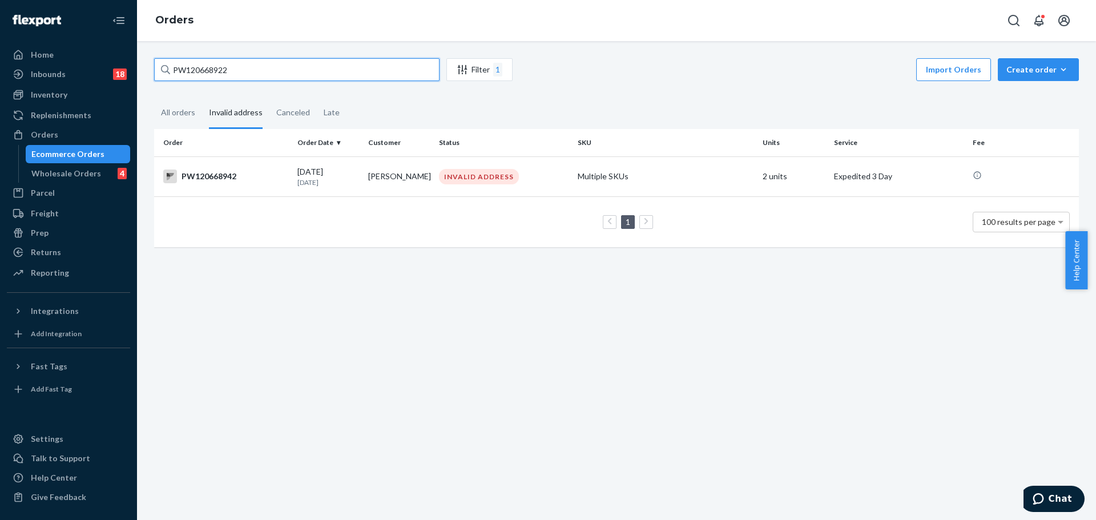
click at [202, 65] on input "PW120668922" at bounding box center [297, 69] width 286 height 23
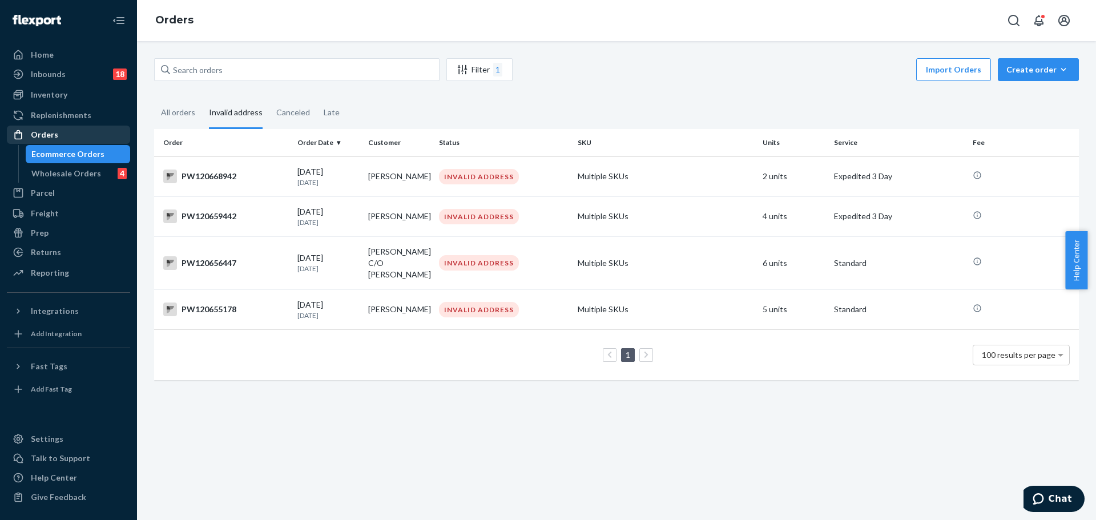
drag, startPoint x: 82, startPoint y: 134, endPoint x: 87, endPoint y: 130, distance: 6.5
click at [82, 134] on div "Orders" at bounding box center [68, 135] width 121 height 16
click at [216, 66] on input "text" at bounding box center [297, 69] width 286 height 23
paste input "PW120415048"
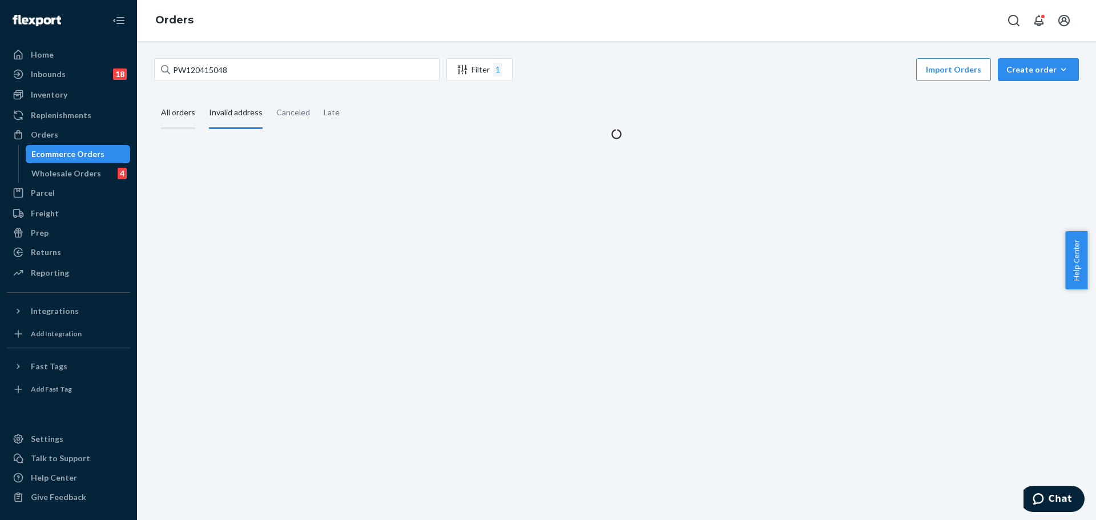
click at [189, 111] on div "All orders" at bounding box center [178, 113] width 34 height 31
click at [154, 98] on input "All orders" at bounding box center [154, 98] width 0 height 0
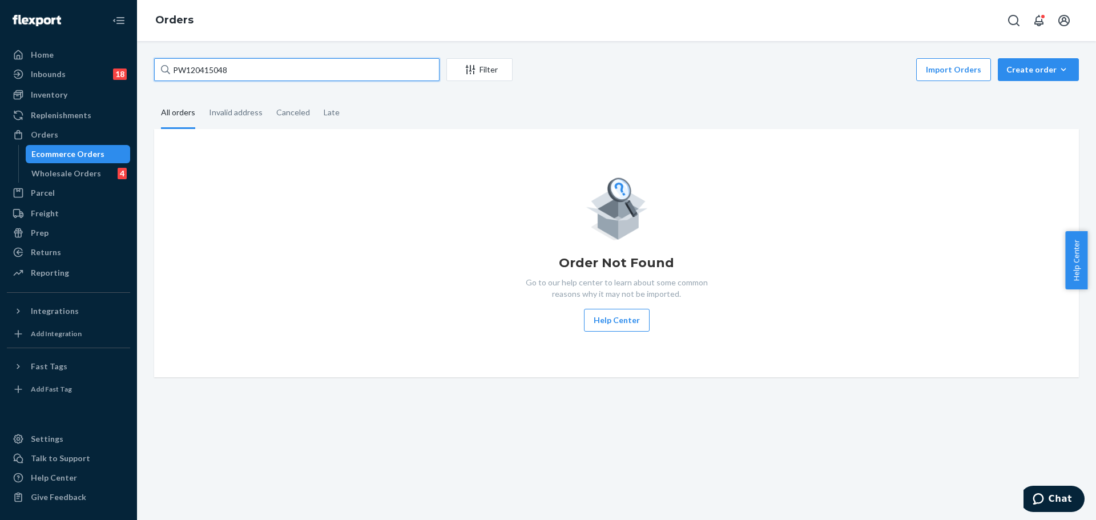
click at [270, 69] on input "PW120415048" at bounding box center [297, 69] width 286 height 23
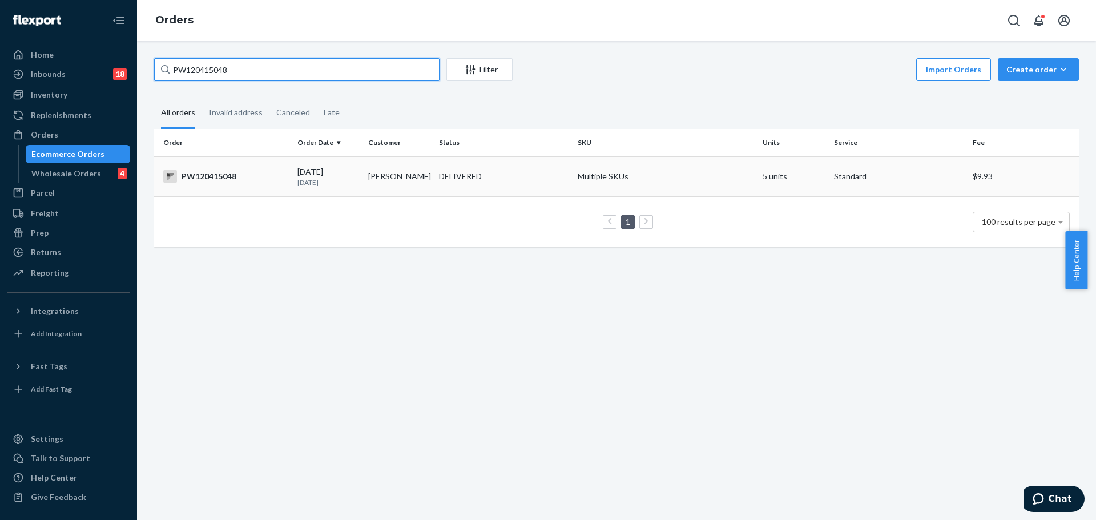
type input "PW120415048"
click at [219, 182] on div "PW120415048" at bounding box center [225, 177] width 125 height 14
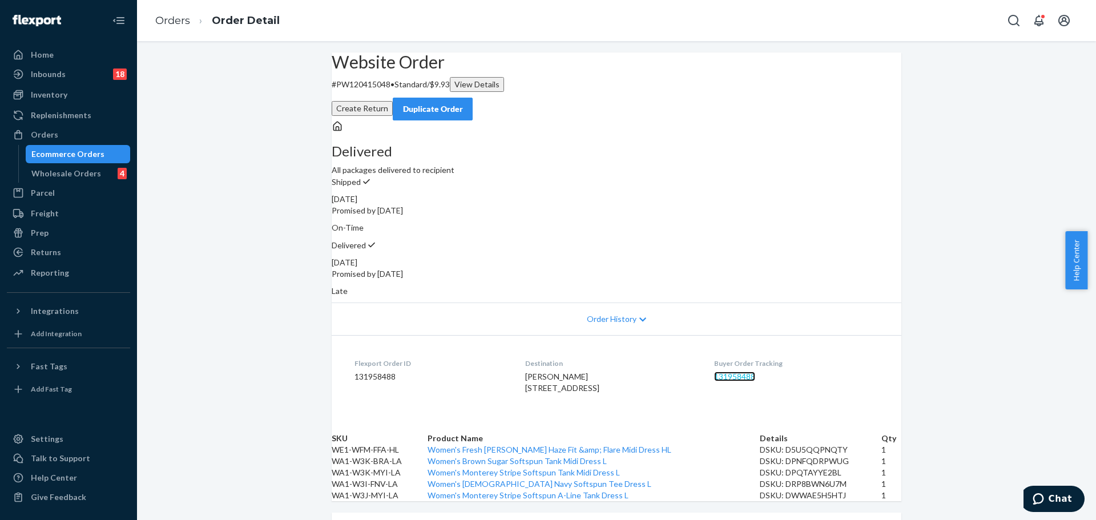
click at [726, 372] on link "131958488" at bounding box center [734, 377] width 41 height 10
